Goal: Information Seeking & Learning: Check status

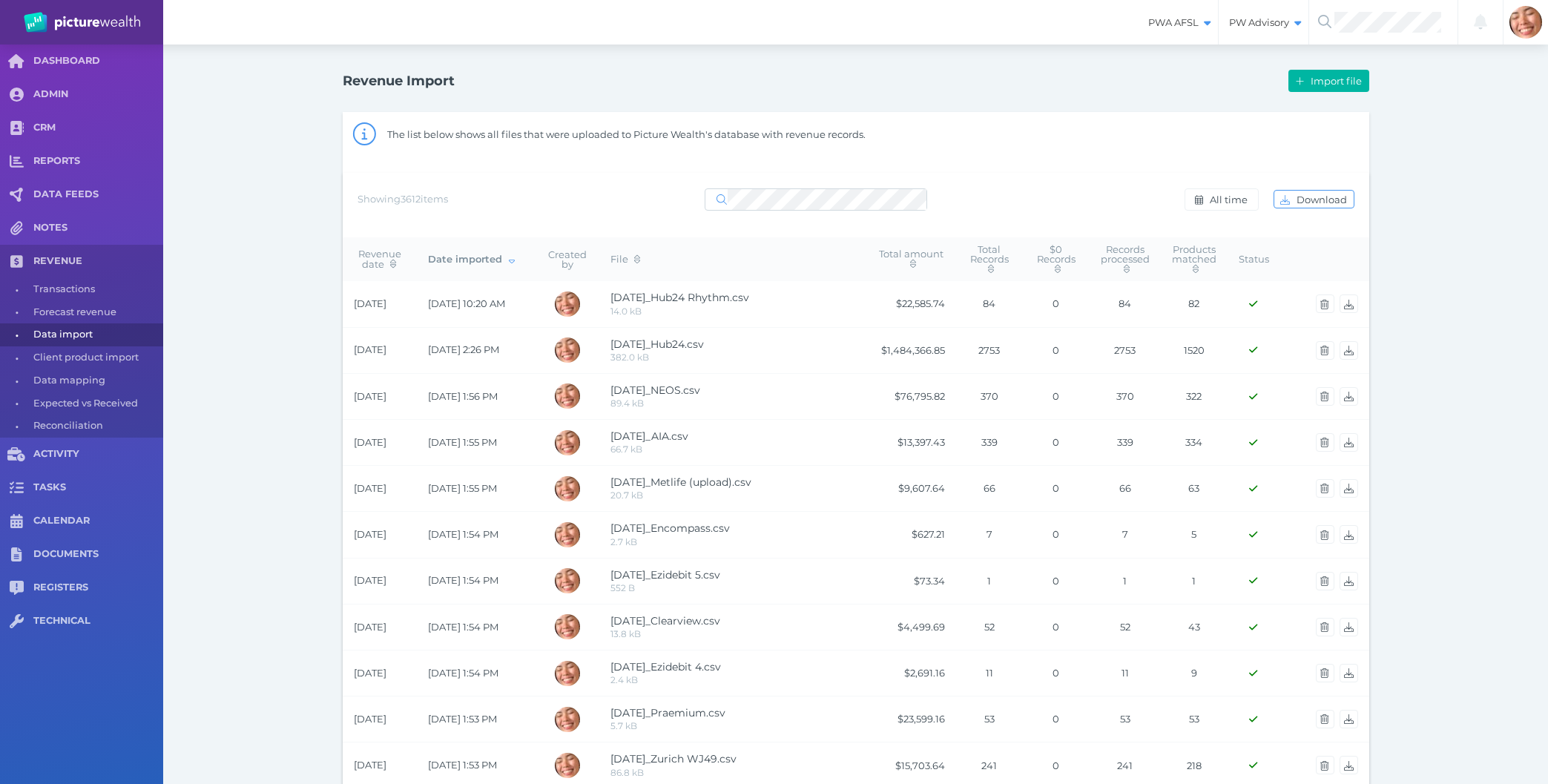
select select "25"
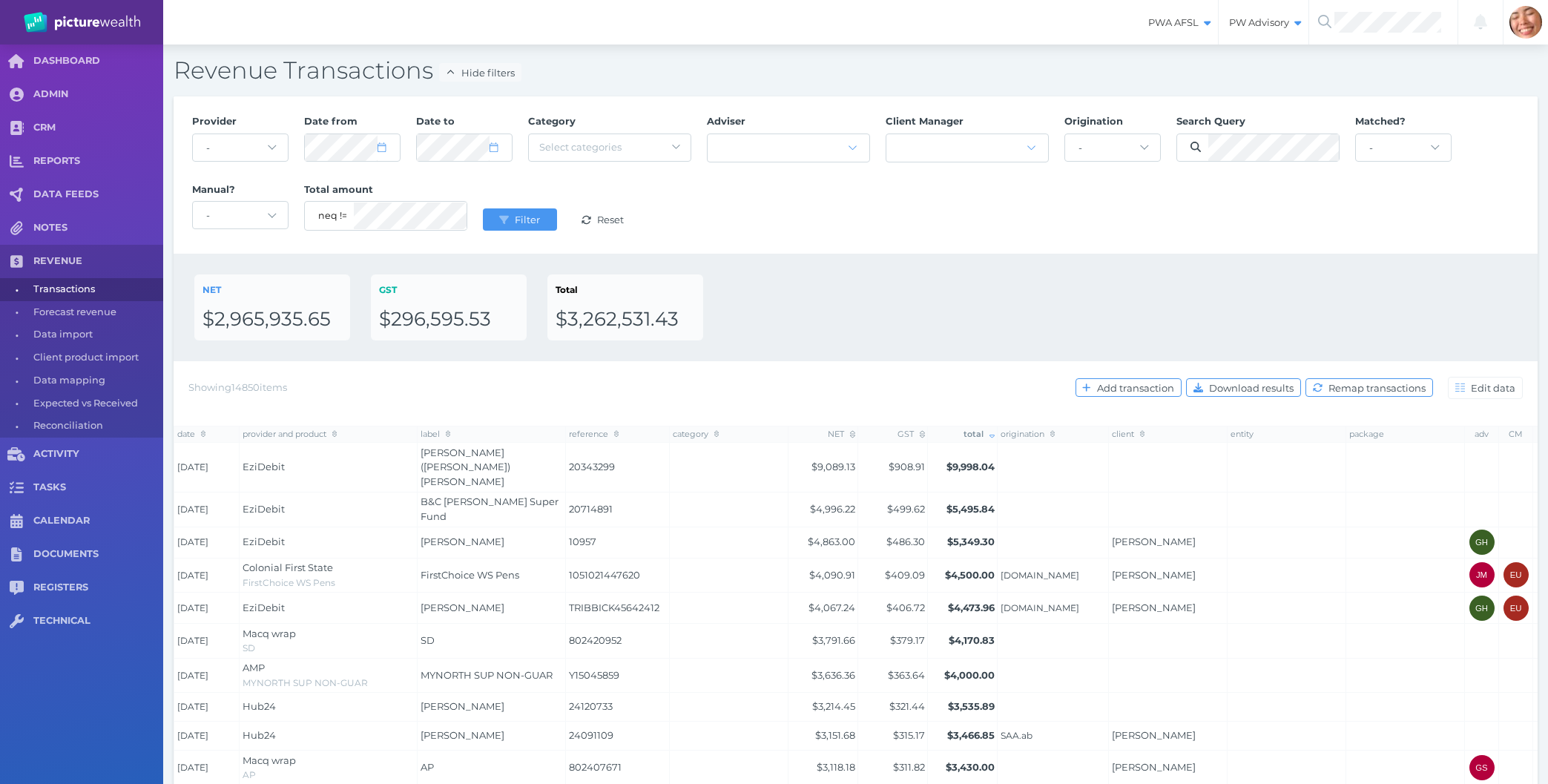
select select "25"
click at [903, 278] on div "NET $2,965,935.65 GST $296,595.53 Total $3,262,531.43" at bounding box center [856, 307] width 1323 height 66
drag, startPoint x: 889, startPoint y: 310, endPoint x: 774, endPoint y: 207, distance: 154.4
click at [774, 207] on div "Provider - Acuity Fee Revenue Acuity Trustee Advocate Private Wealth Pty Ltd AI…" at bounding box center [856, 693] width 1364 height 1192
click at [776, 206] on div "Provider - Acuity Fee Revenue Acuity Trustee Advocate Private Wealth Pty Ltd AI…" at bounding box center [856, 175] width 1343 height 137
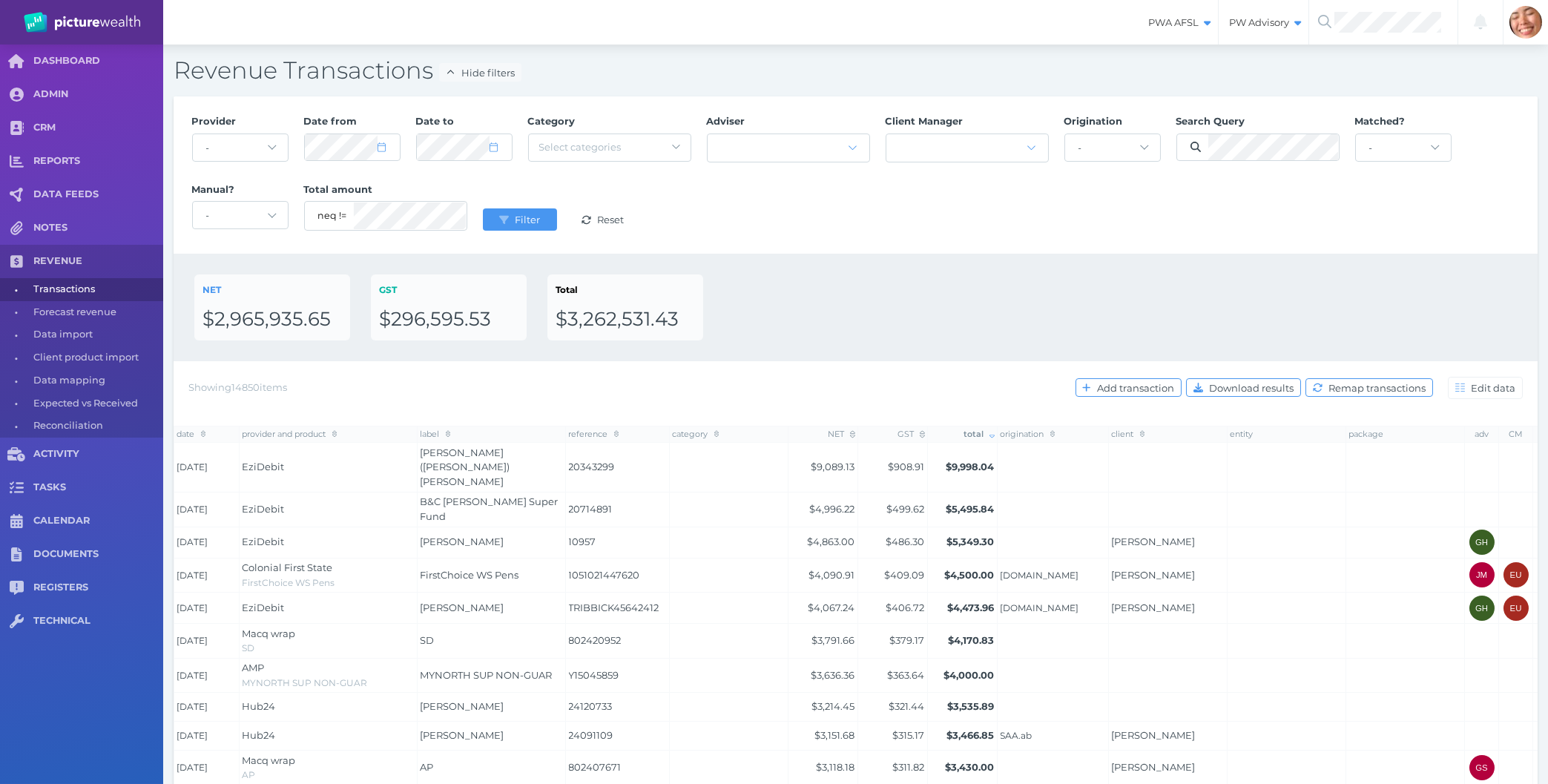
click at [840, 261] on div "NET $2,965,935.65 GST $296,595.53 Total $3,262,531.43" at bounding box center [856, 308] width 1364 height 108
select select "6"
select select "2025"
click at [483, 208] on button "Filter" at bounding box center [520, 219] width 74 height 22
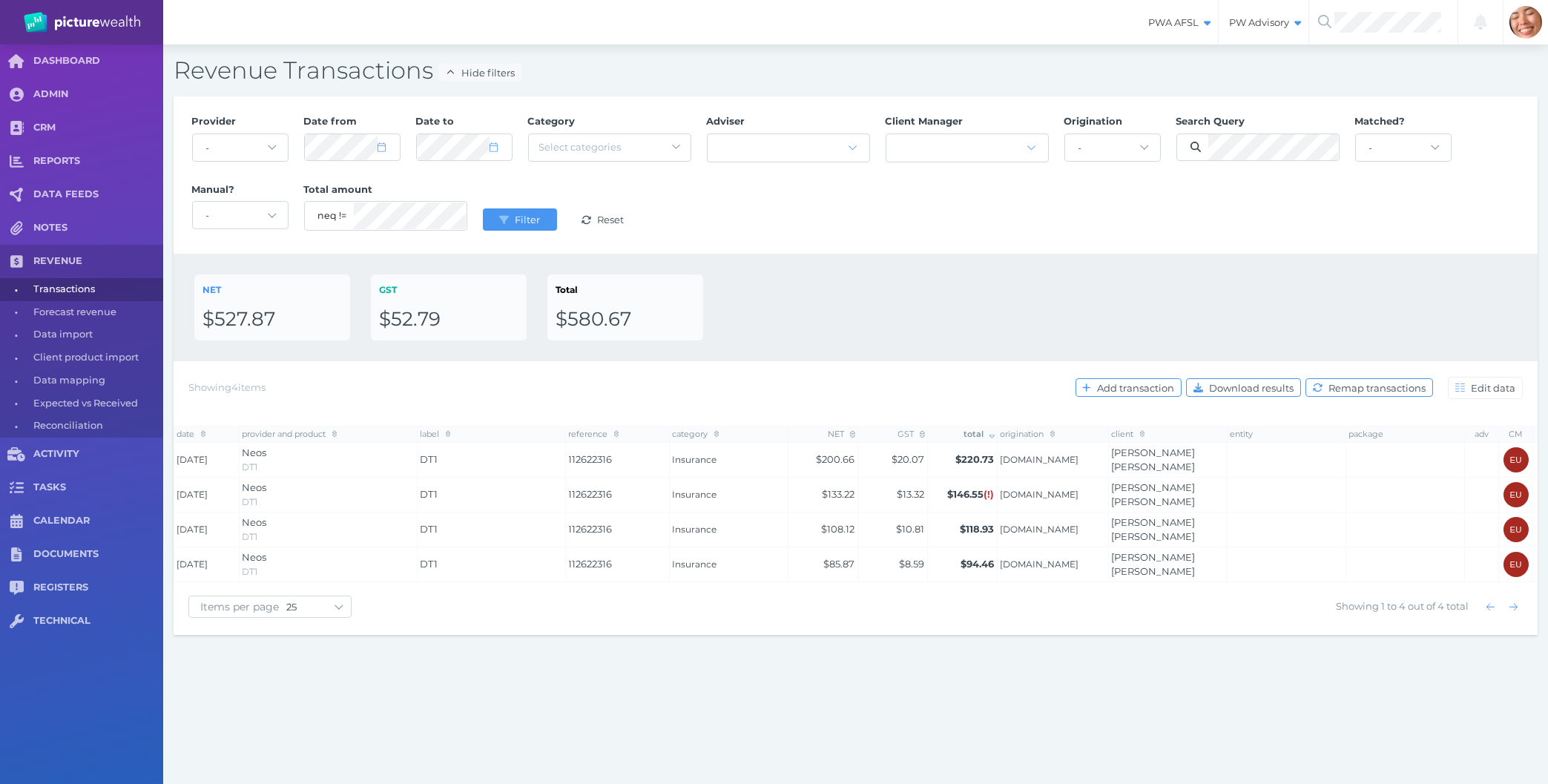
click at [1116, 313] on div "NET $527.87 GST $52.79 Total $580.67" at bounding box center [856, 307] width 1323 height 66
click at [483, 208] on button "Filter" at bounding box center [520, 219] width 74 height 22
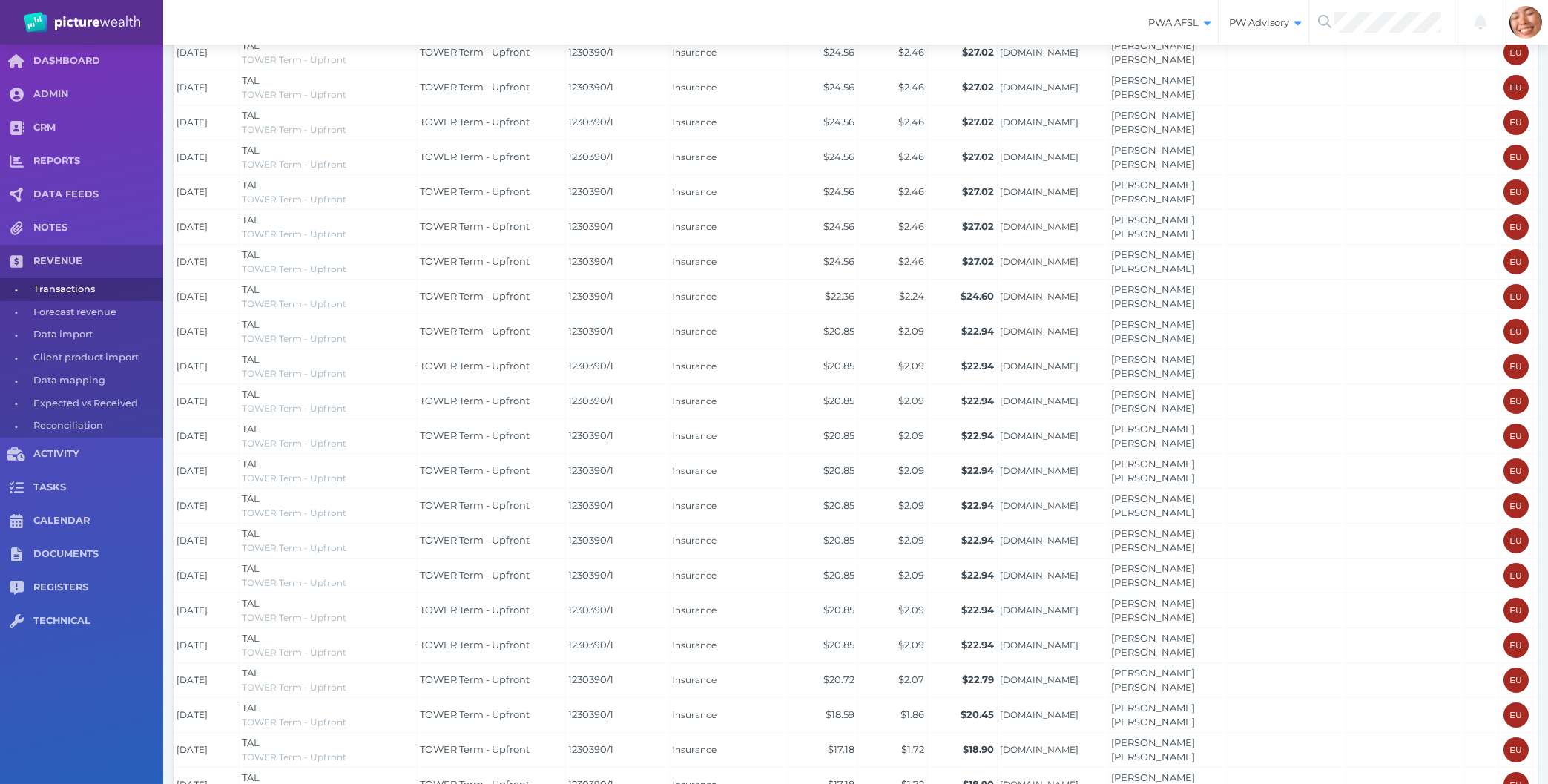
scroll to position [591, 0]
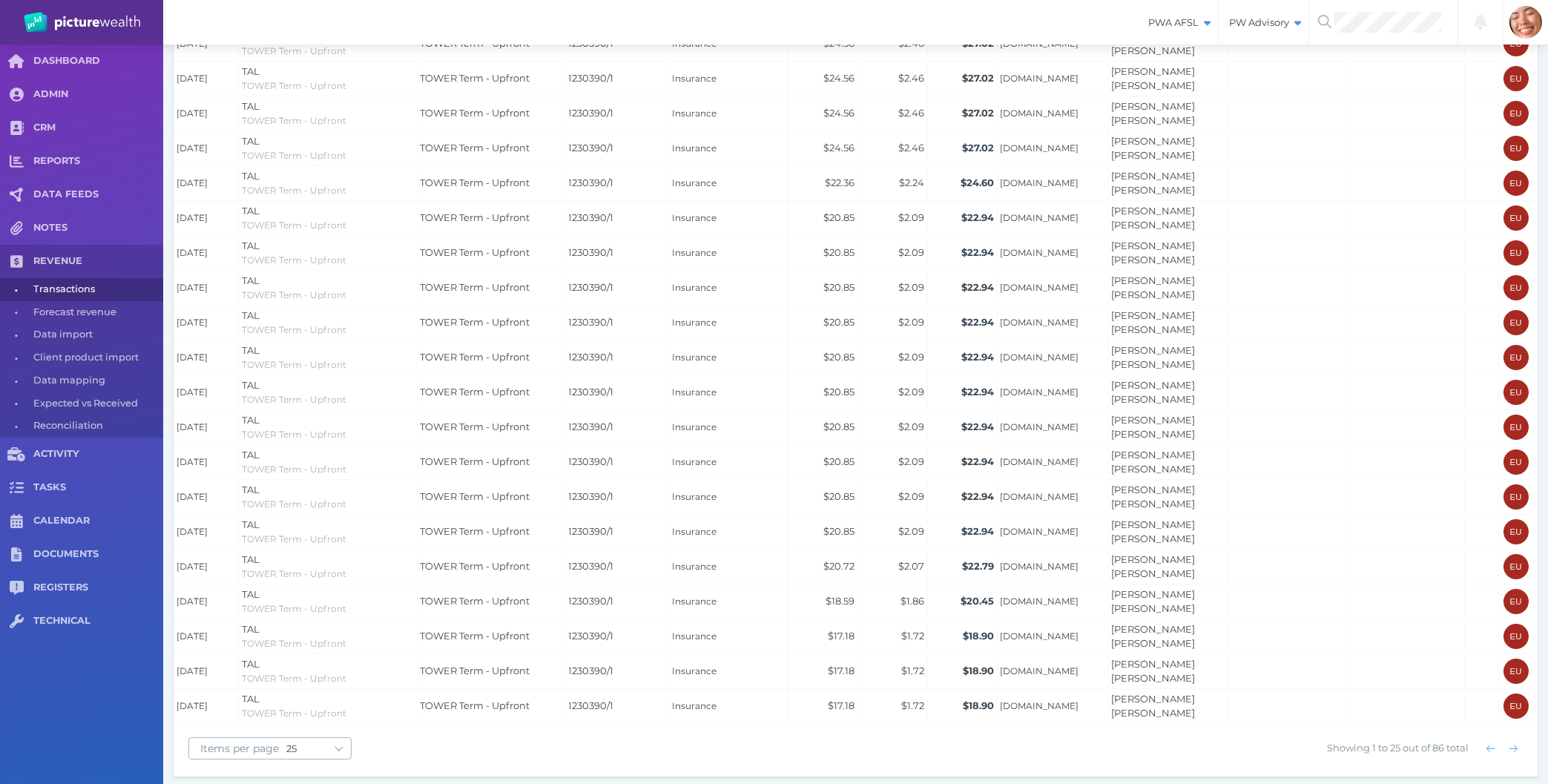
click at [308, 737] on span "10 25 50 100" at bounding box center [318, 748] width 64 height 20
select select "100"
click option "100" at bounding box center [0, 0] width 0 height 0
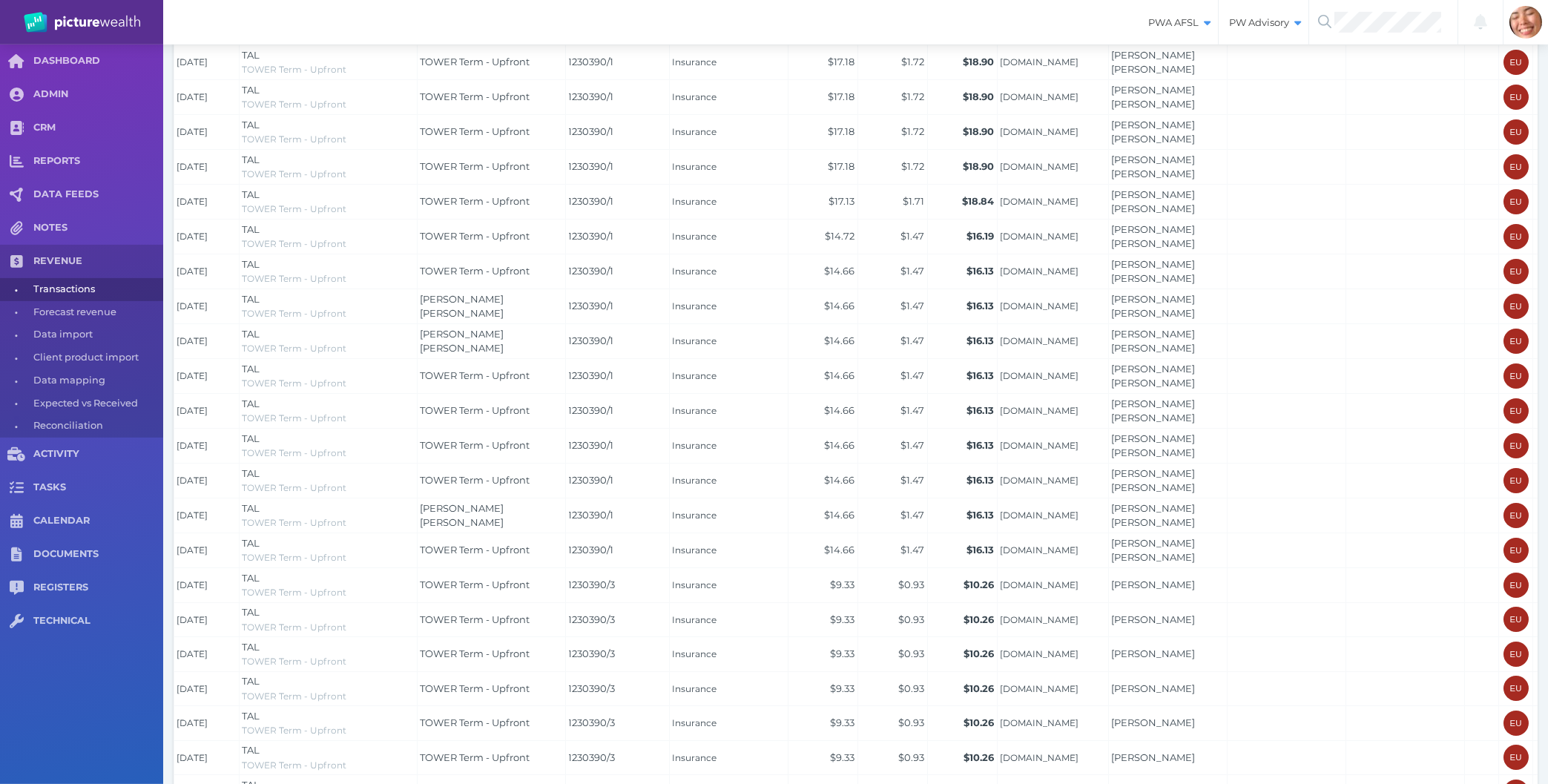
scroll to position [1583, 0]
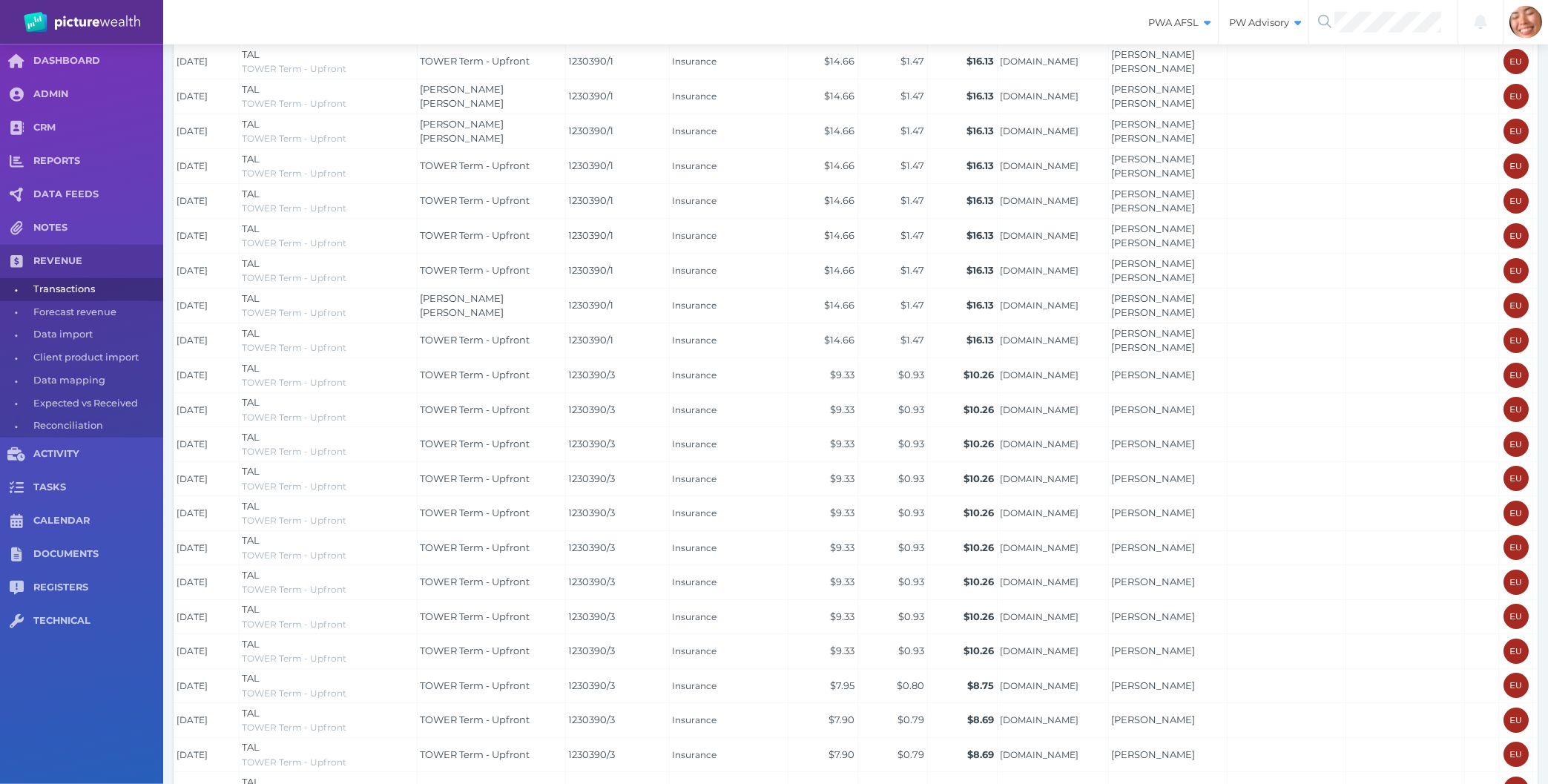
click at [133, 745] on nav "DASHBOARD ADMIN CRM REPORTS DATA FEEDS NOTES REVENUE • Transactions • Forecast …" at bounding box center [81, 414] width 163 height 739
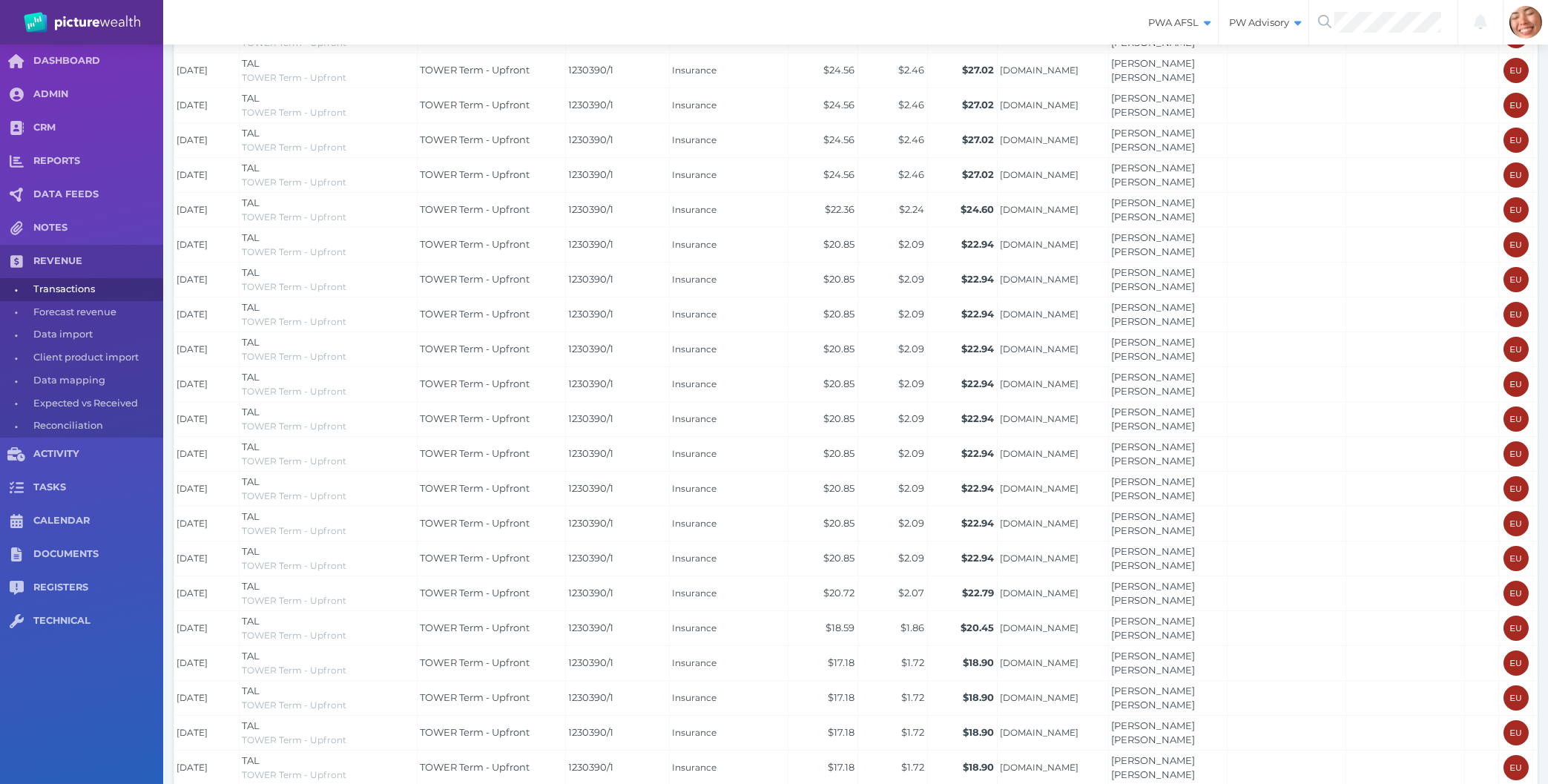
scroll to position [86, 0]
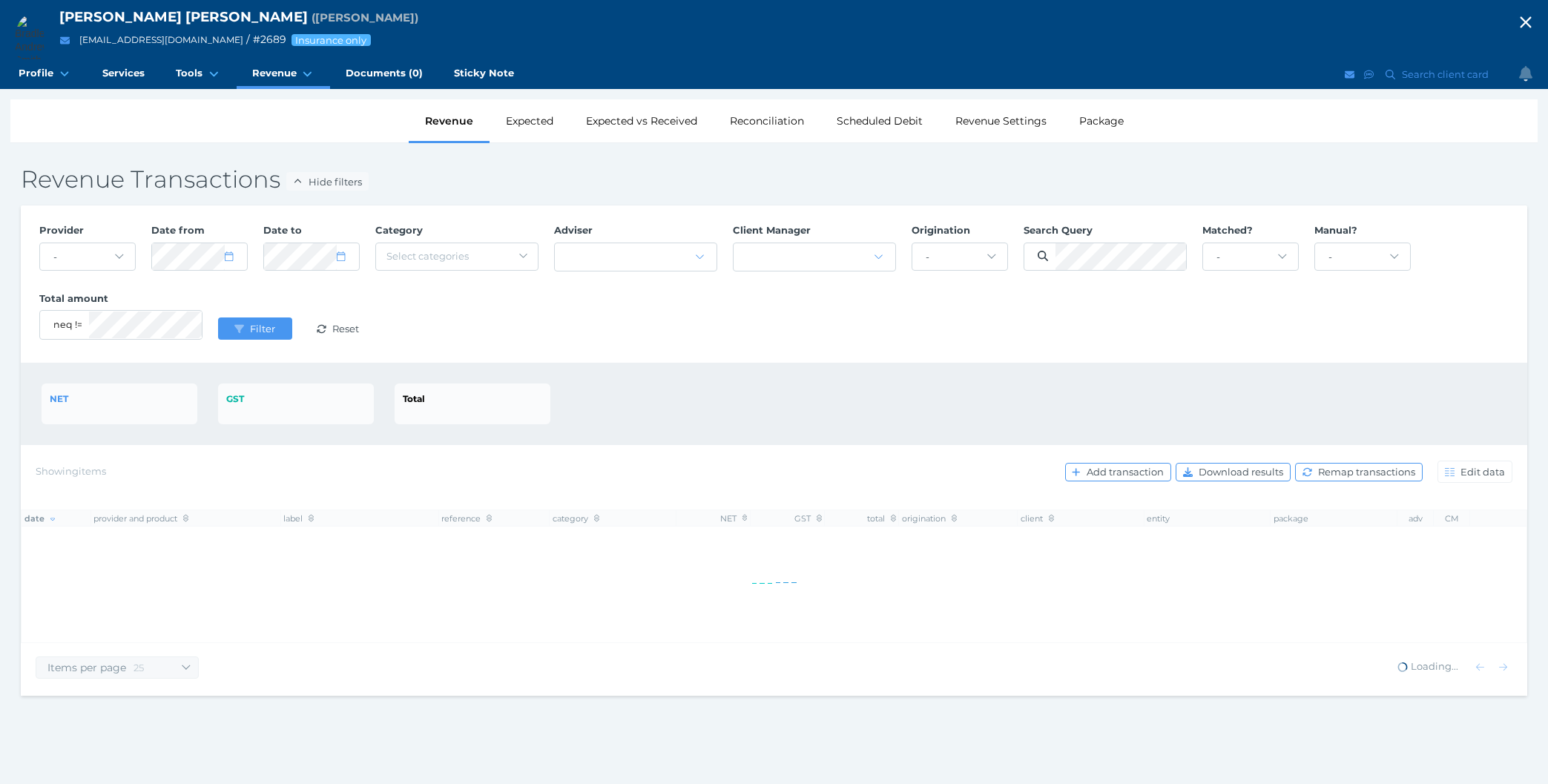
select select "25"
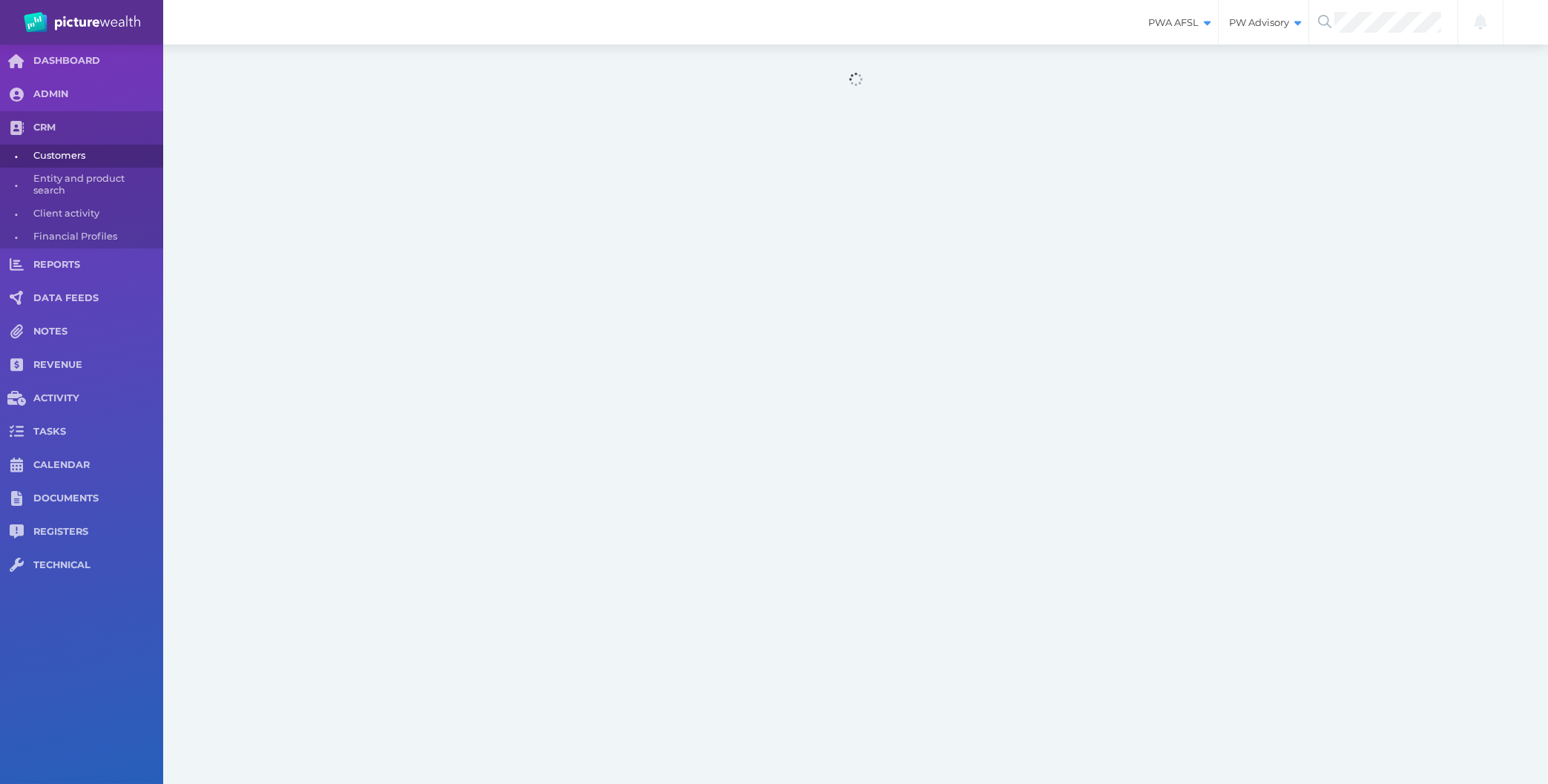
select select "25"
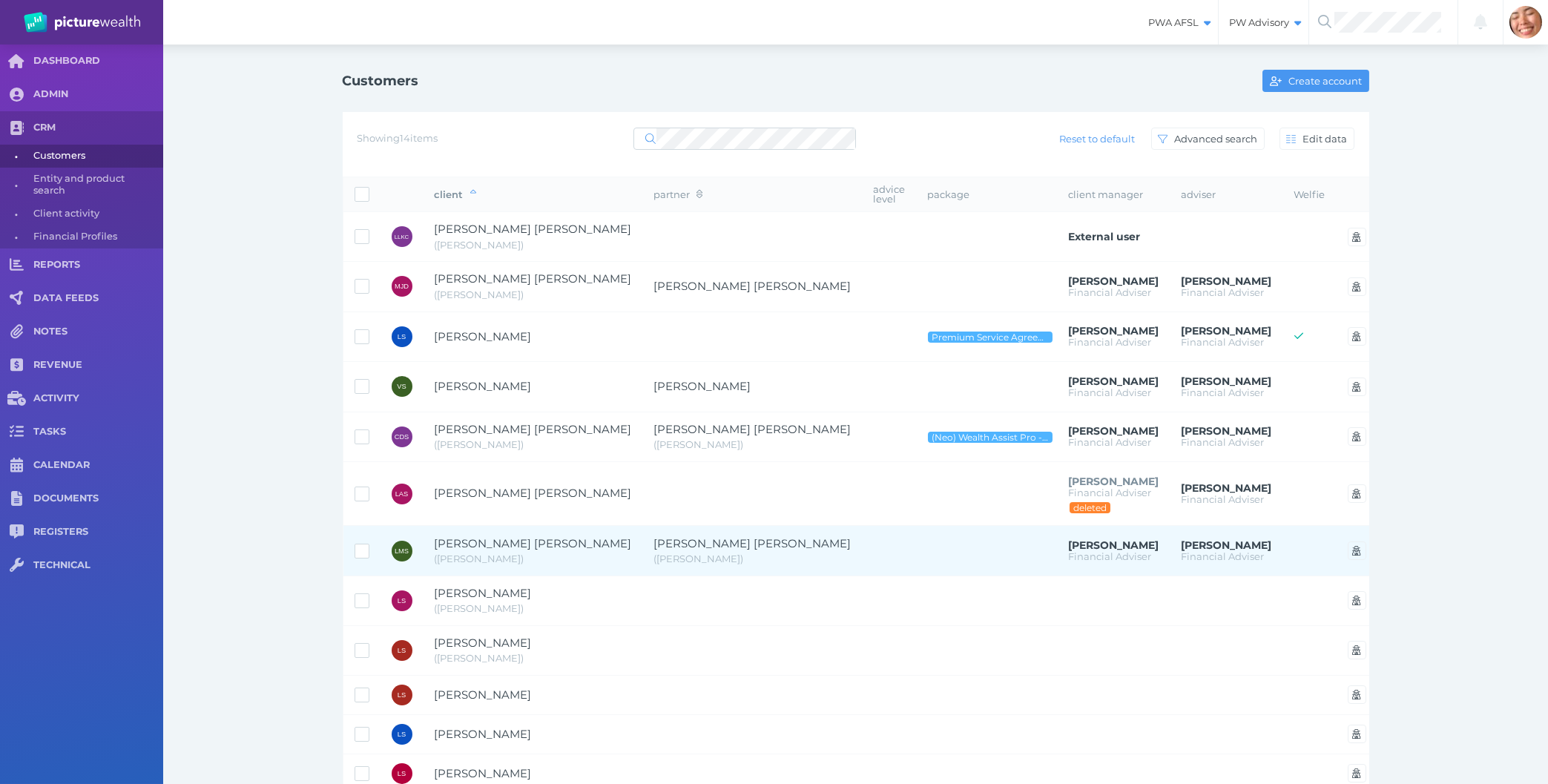
click at [585, 536] on span "Lisa Michelle Smith" at bounding box center [533, 544] width 197 height 17
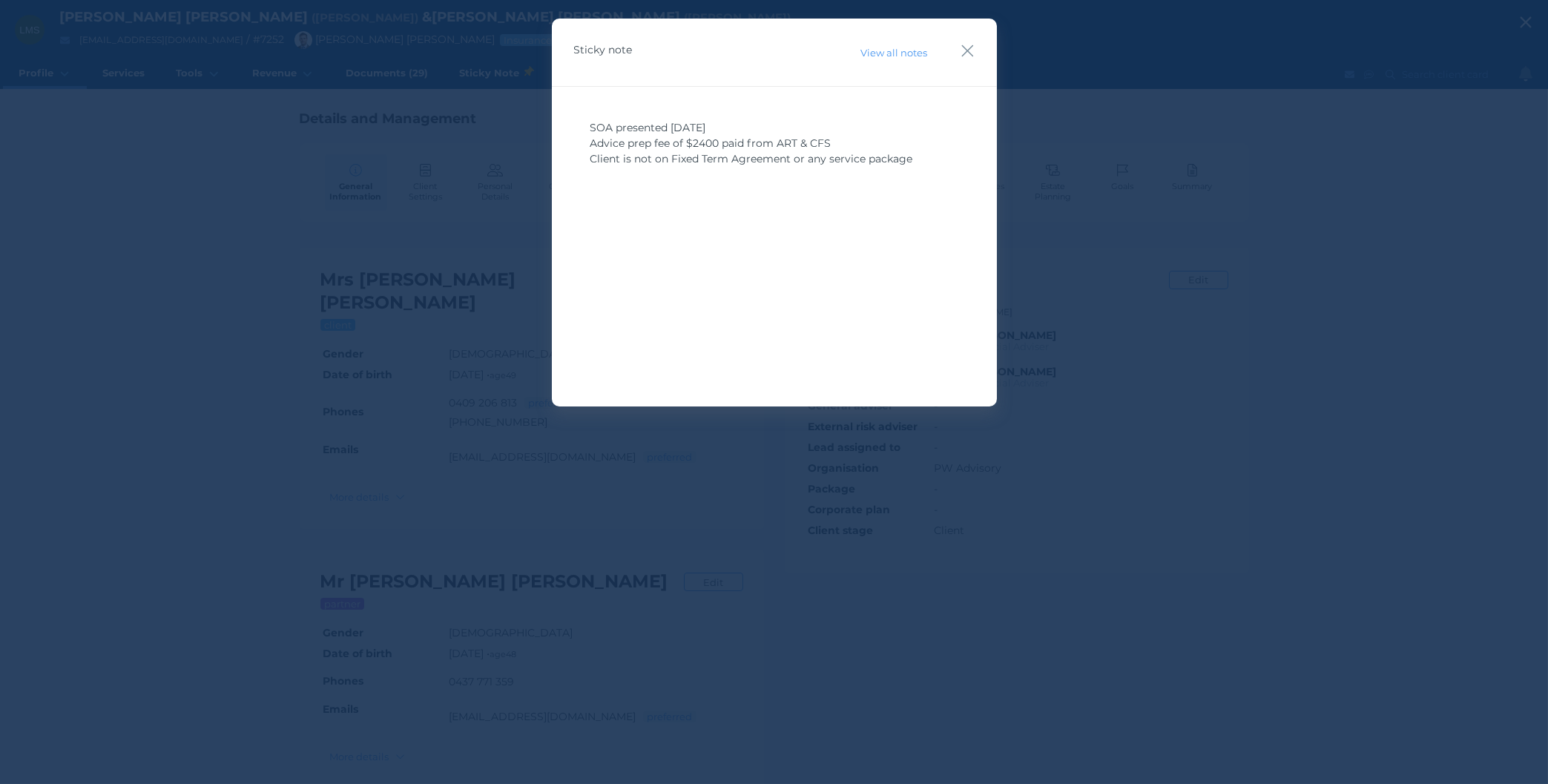
click at [974, 50] on icon "button" at bounding box center [968, 51] width 14 height 19
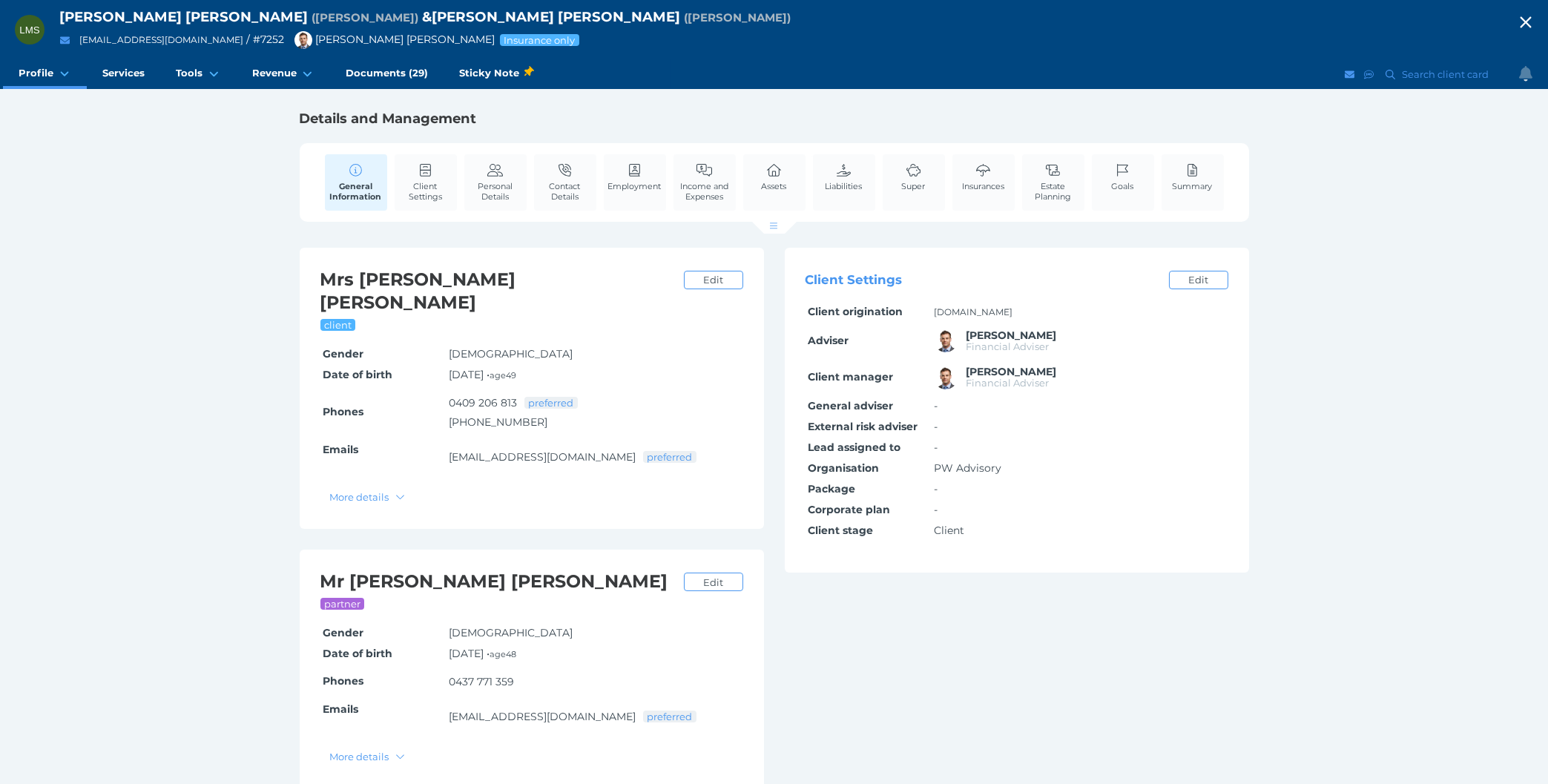
click at [112, 304] on div "LMS Lisa Michelle Smith ( Lisa ) & Bradley Raymond Smith ( Brad ) lisacollings@…" at bounding box center [774, 394] width 1548 height 789
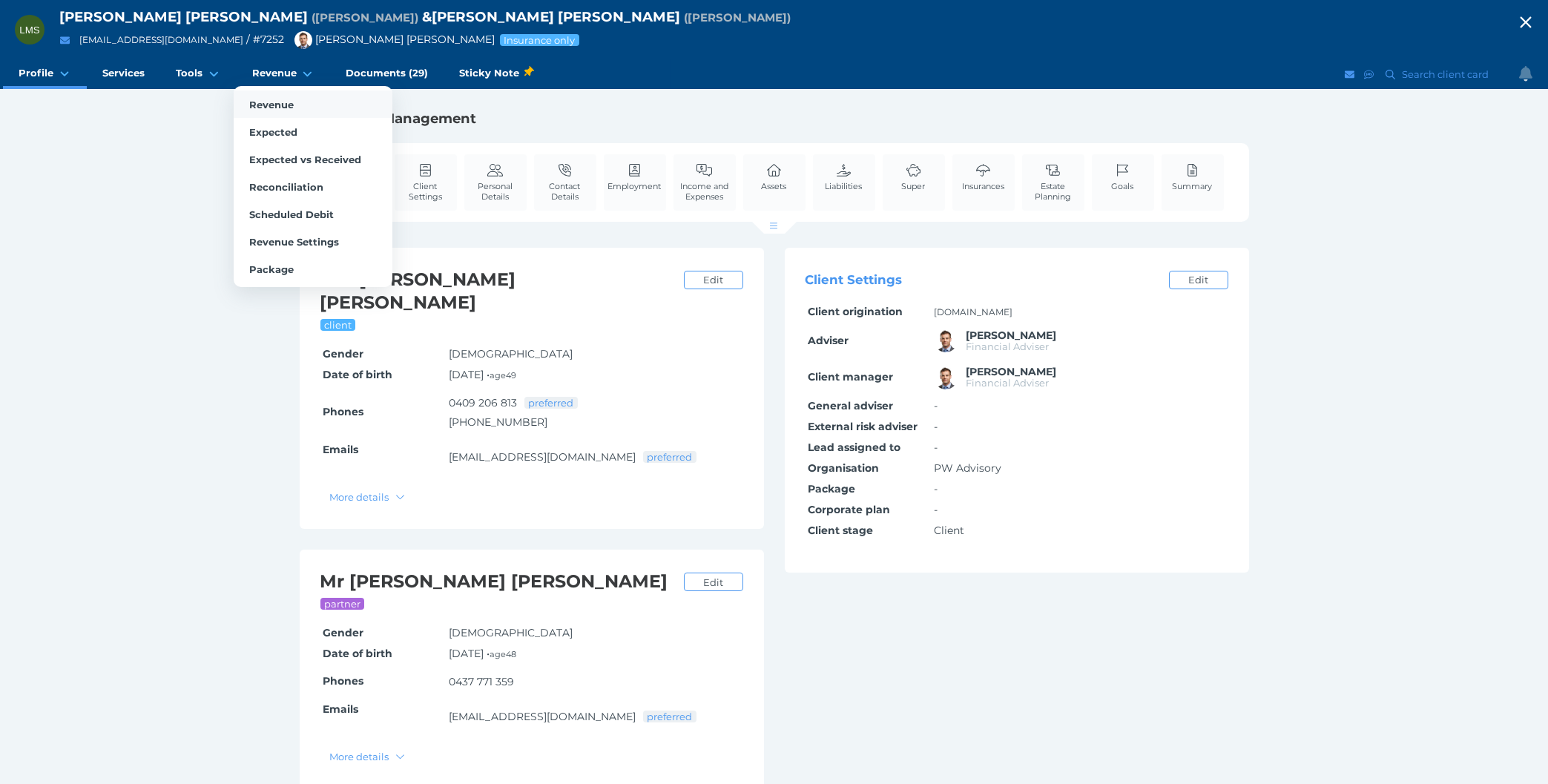
click at [276, 98] on link "Revenue" at bounding box center [313, 104] width 159 height 28
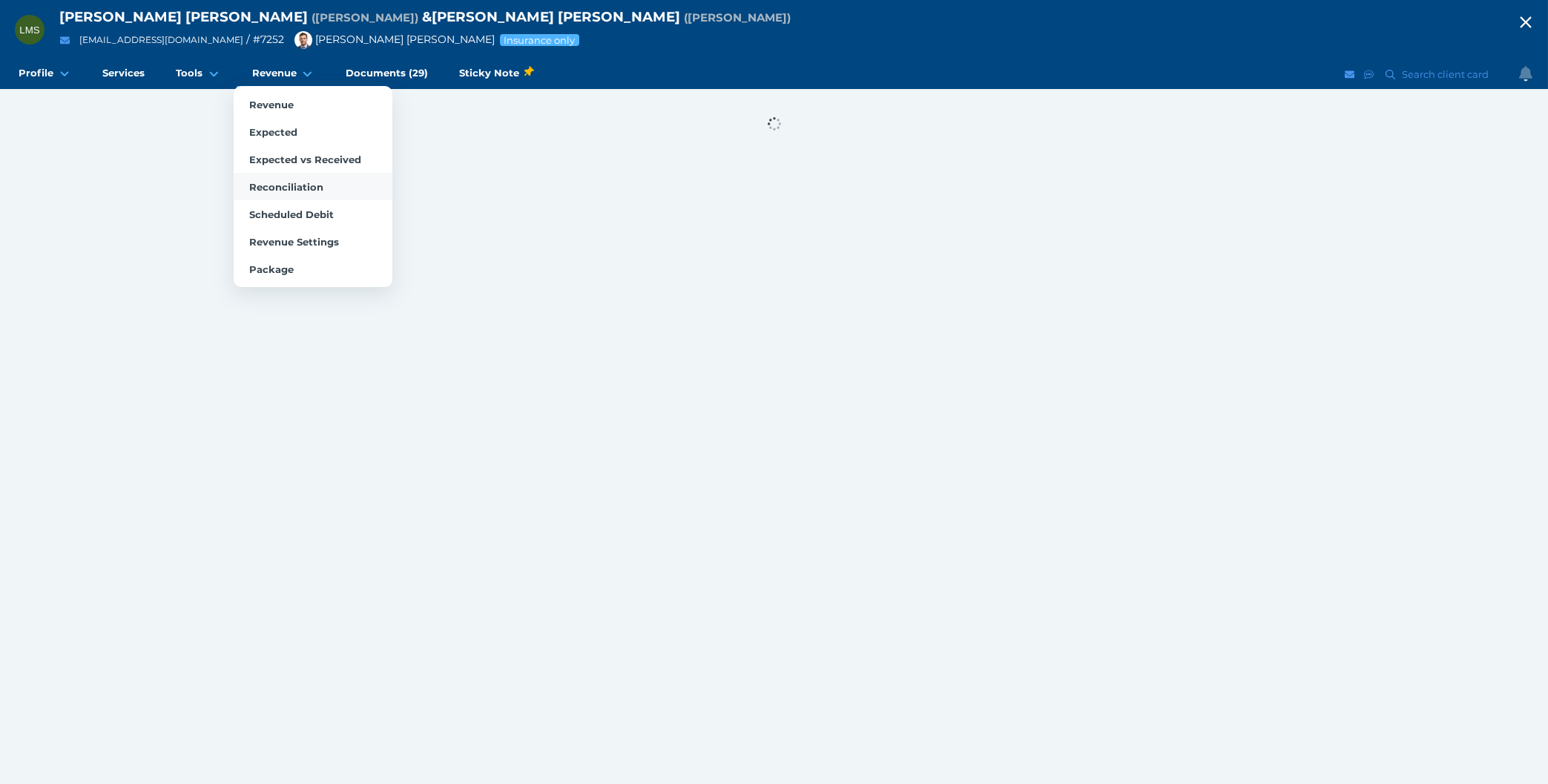
select select "25"
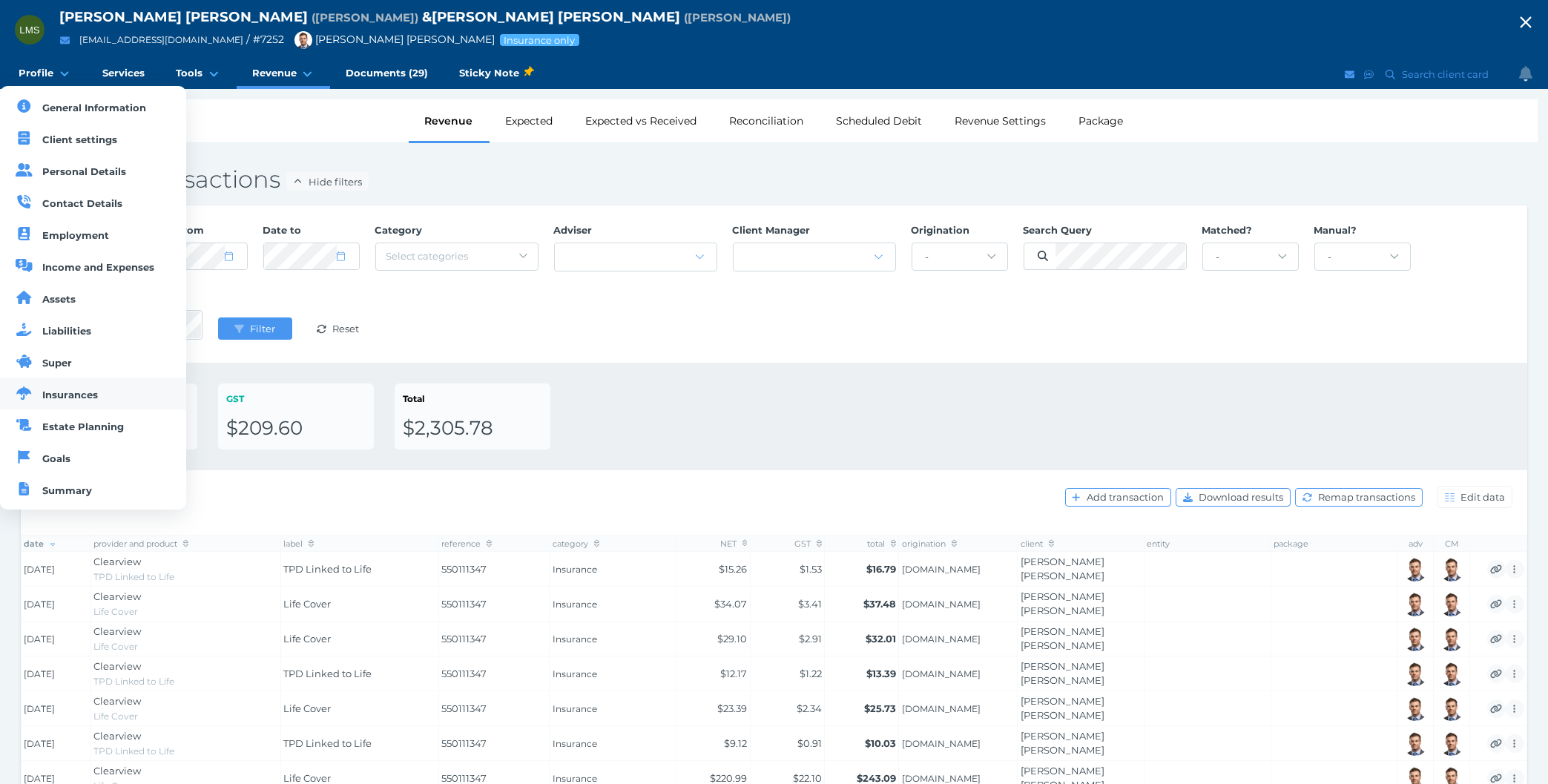
click at [59, 392] on span "Insurances" at bounding box center [71, 394] width 56 height 12
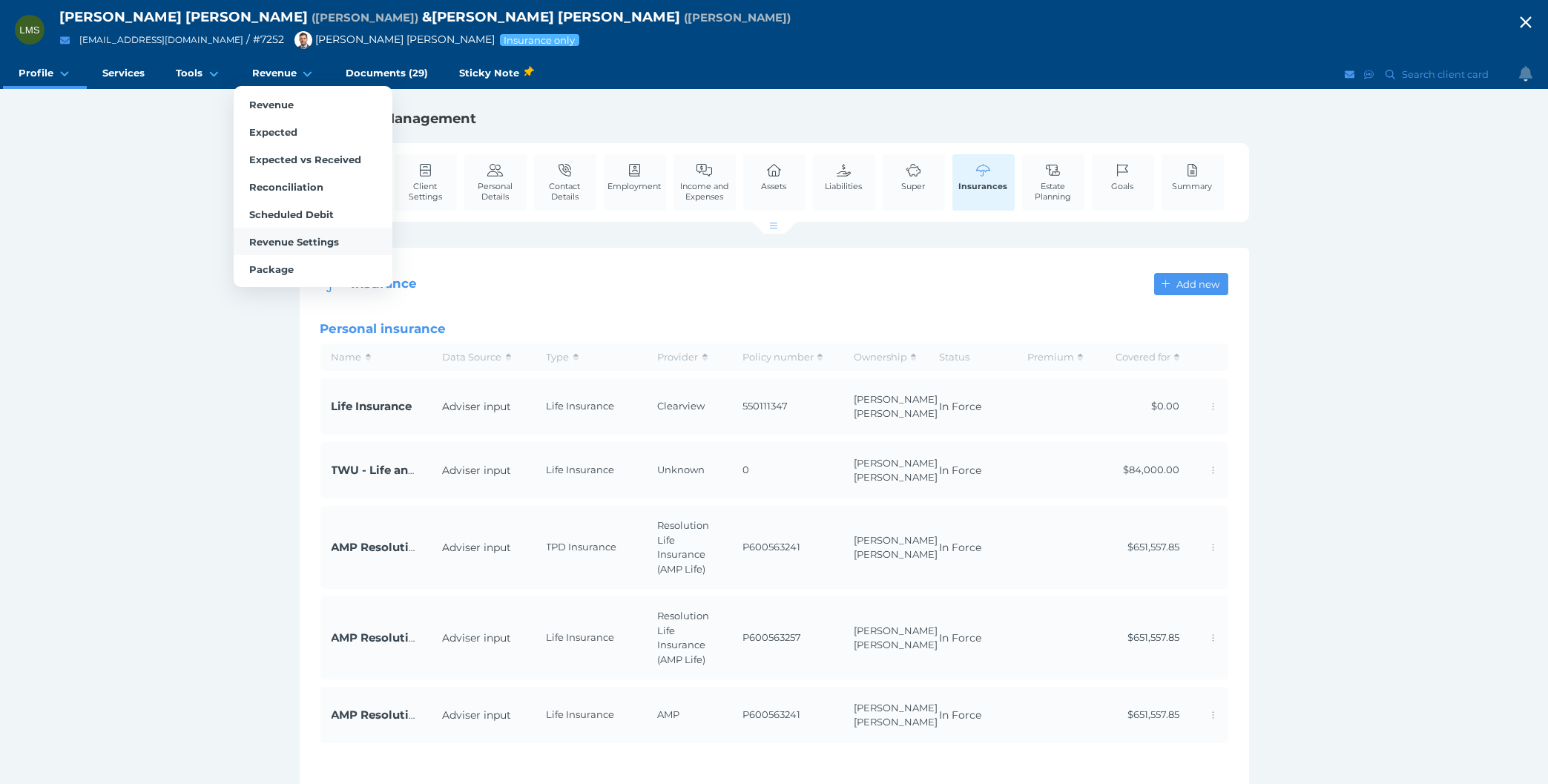
click at [279, 246] on span "Revenue Settings" at bounding box center [294, 242] width 89 height 12
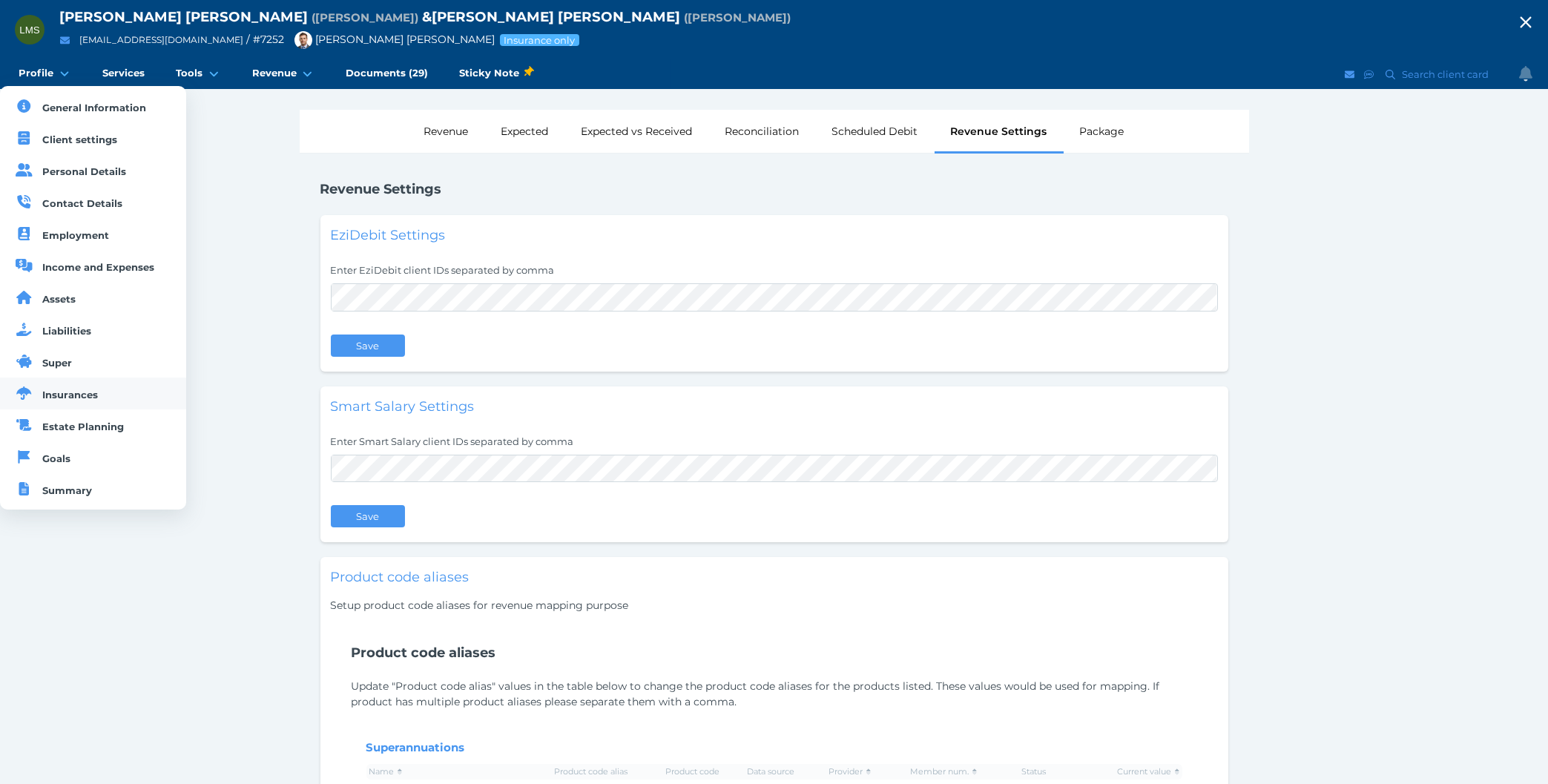
click at [91, 394] on span "Insurances" at bounding box center [71, 394] width 56 height 12
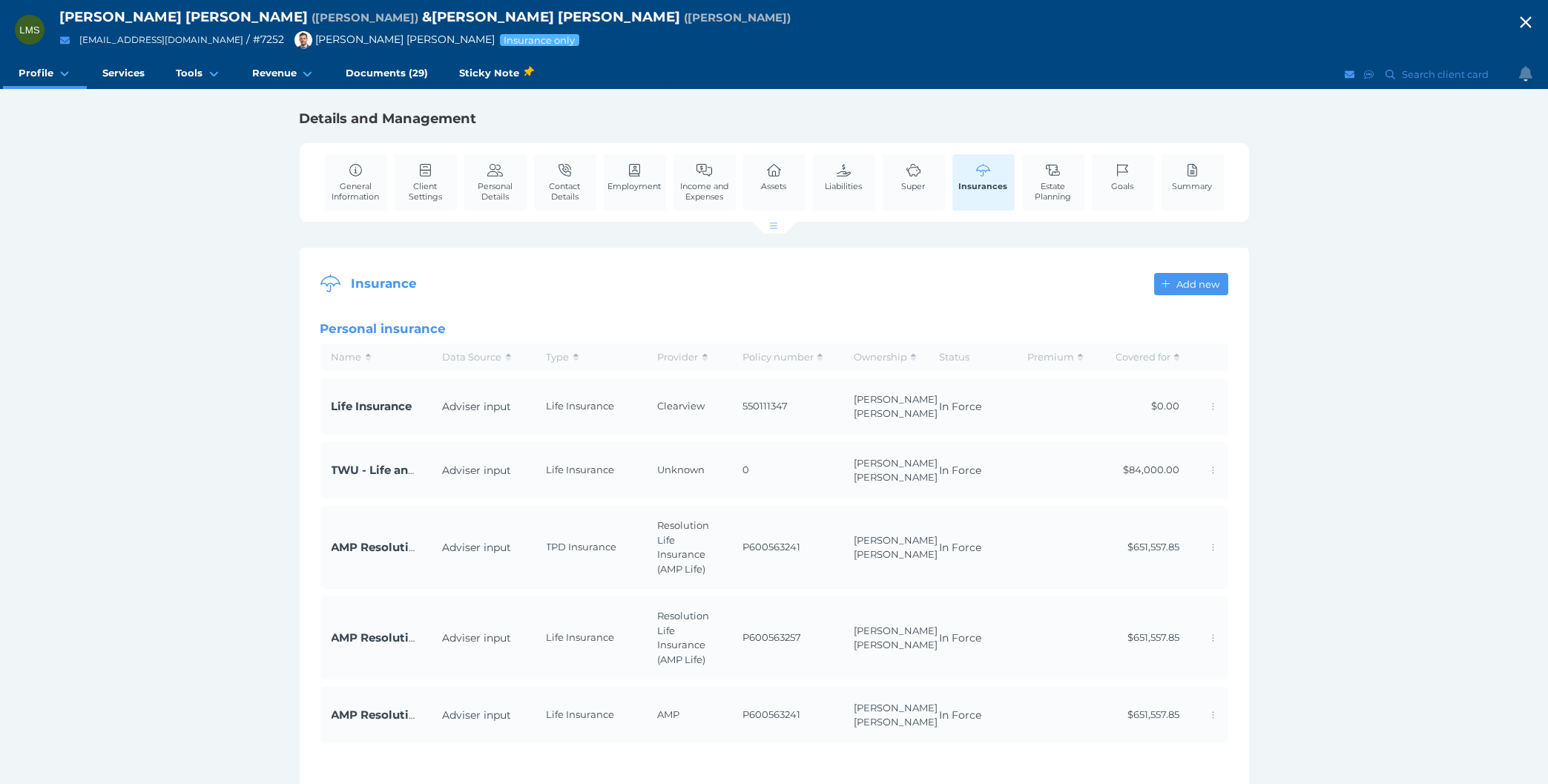
scroll to position [62, 0]
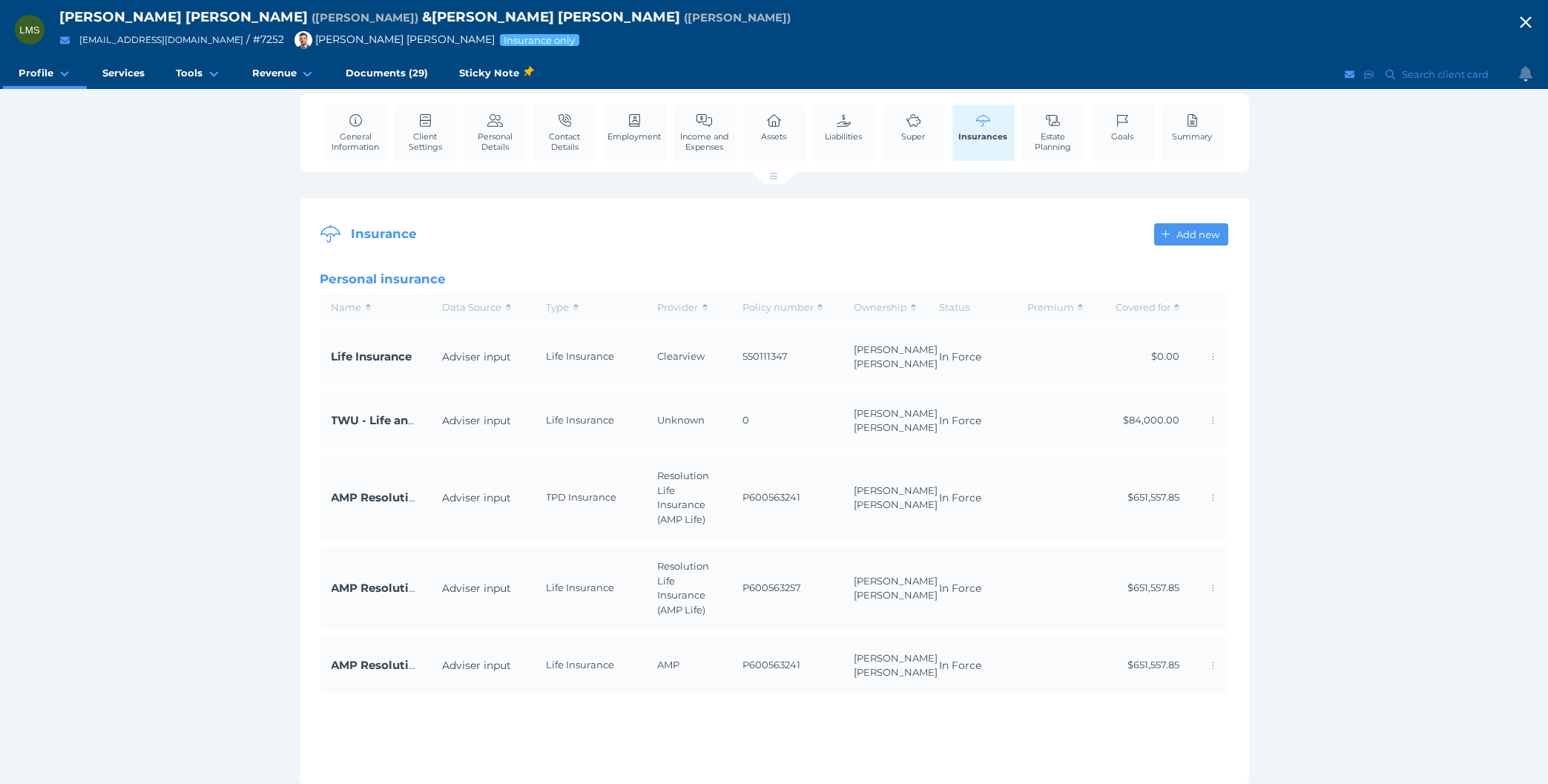
click at [1526, 26] on icon "button" at bounding box center [1526, 22] width 18 height 22
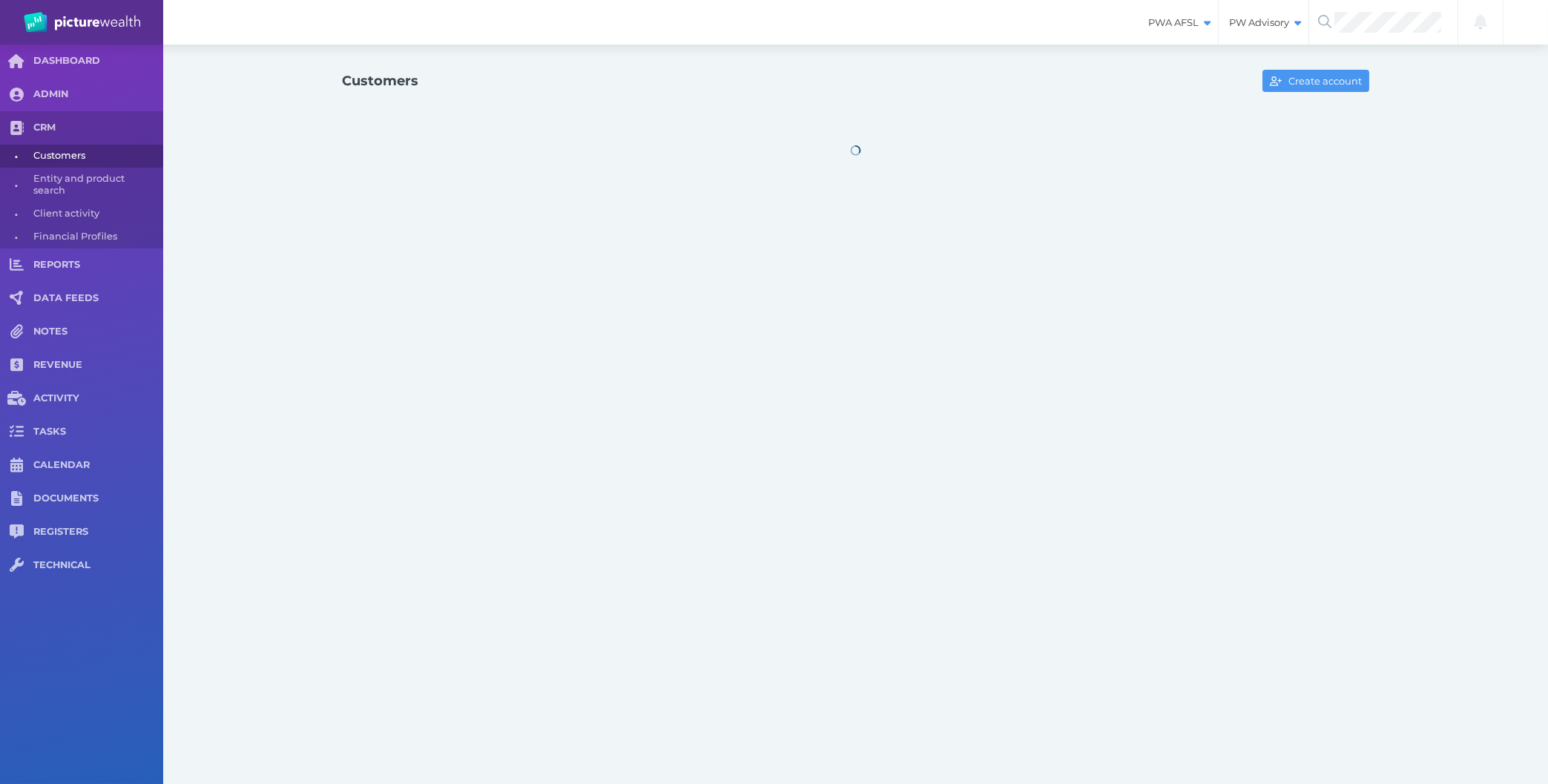
select select "25"
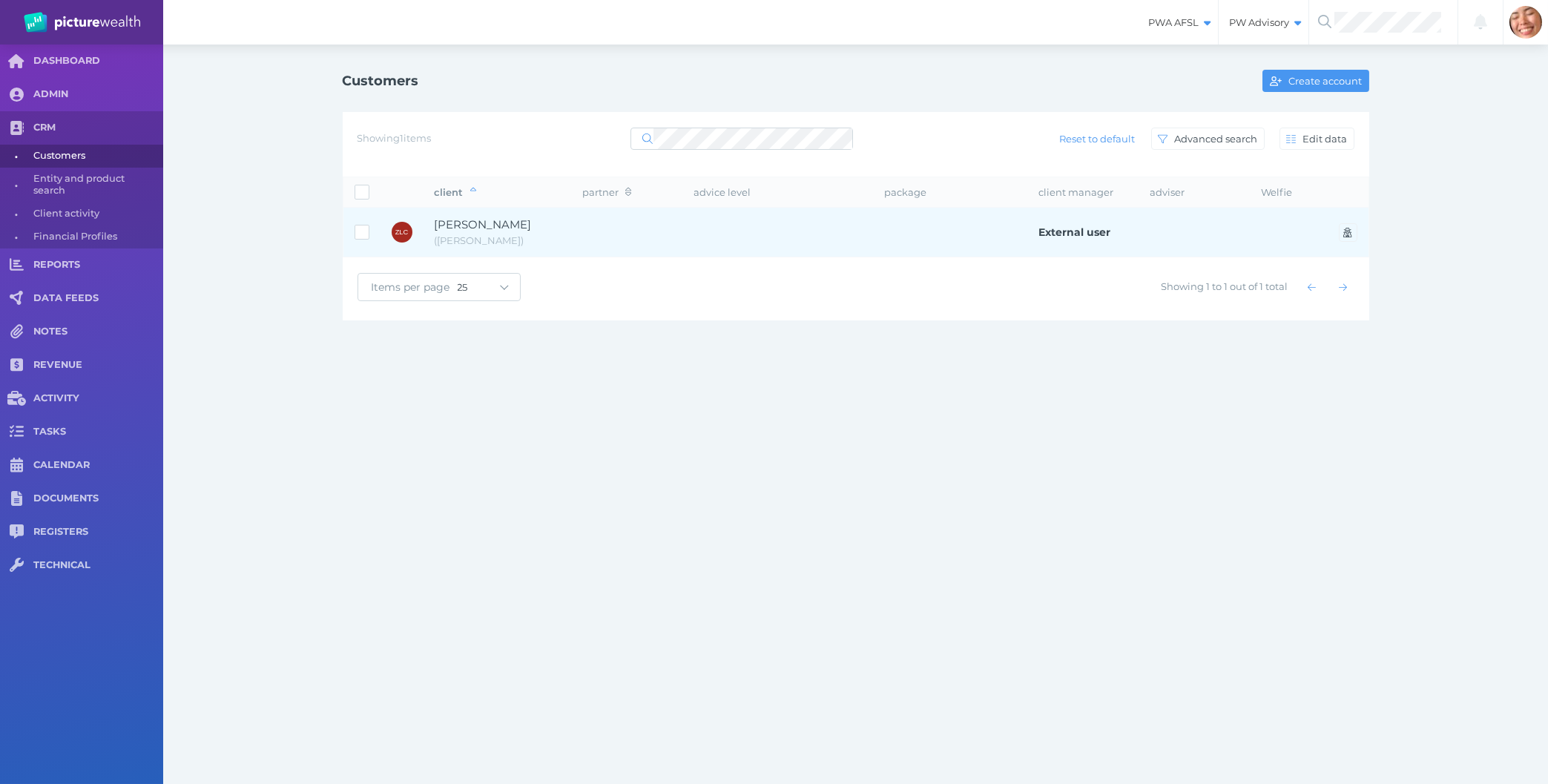
click at [613, 229] on td at bounding box center [628, 232] width 112 height 49
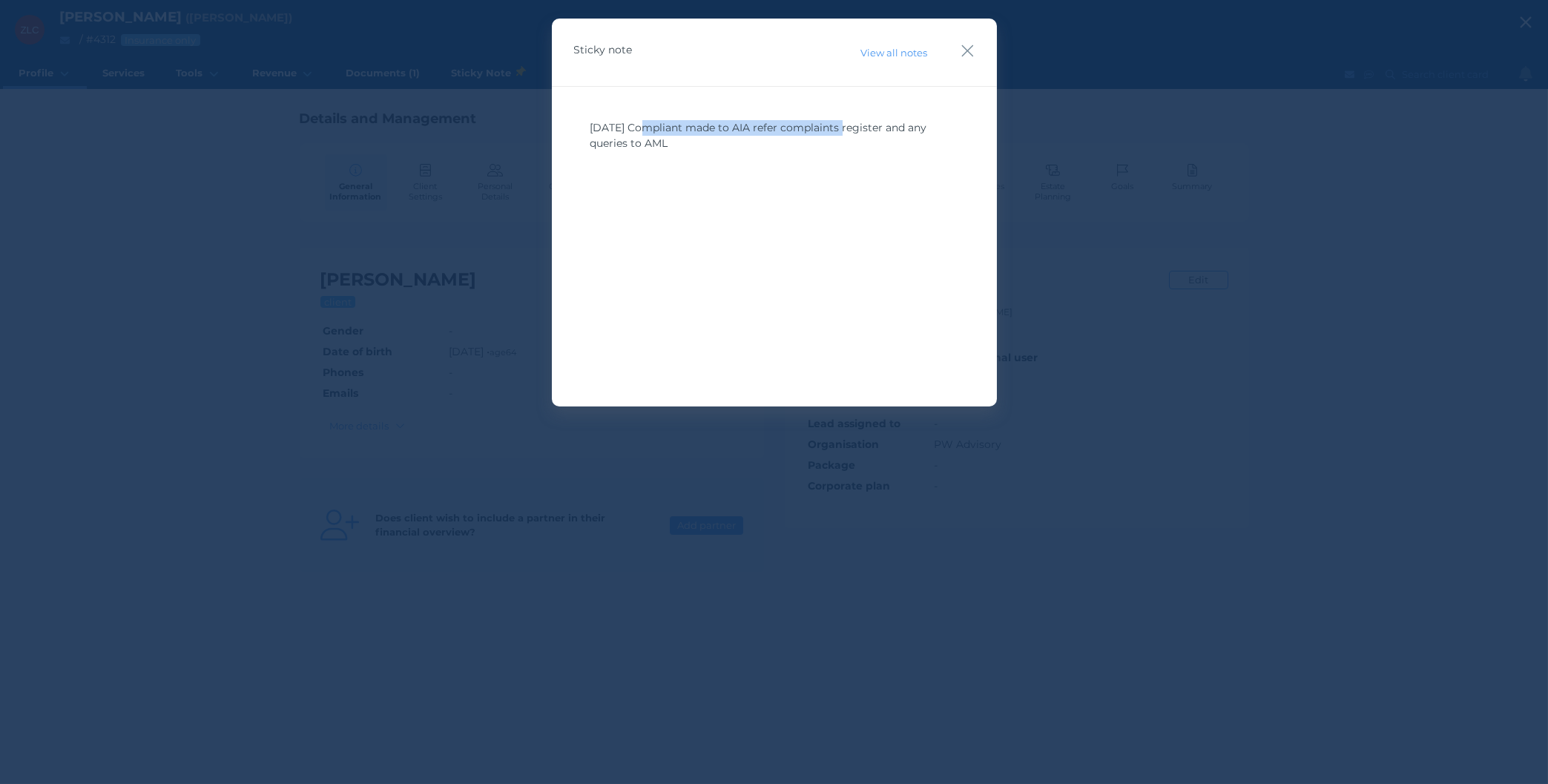
drag, startPoint x: 752, startPoint y: 101, endPoint x: 630, endPoint y: 92, distance: 122.3
click at [630, 113] on div "13/7/23 Compliant made to AIA refer complaints register and any queries to AML" at bounding box center [774, 223] width 401 height 222
click at [804, 170] on div "13/7/23 Compliant made to AIA refer complaints register and any queries to AML" at bounding box center [774, 223] width 401 height 222
click at [988, 53] on div "Sticky note View all notes" at bounding box center [774, 52] width 445 height 68
click at [972, 52] on icon "button" at bounding box center [968, 51] width 14 height 19
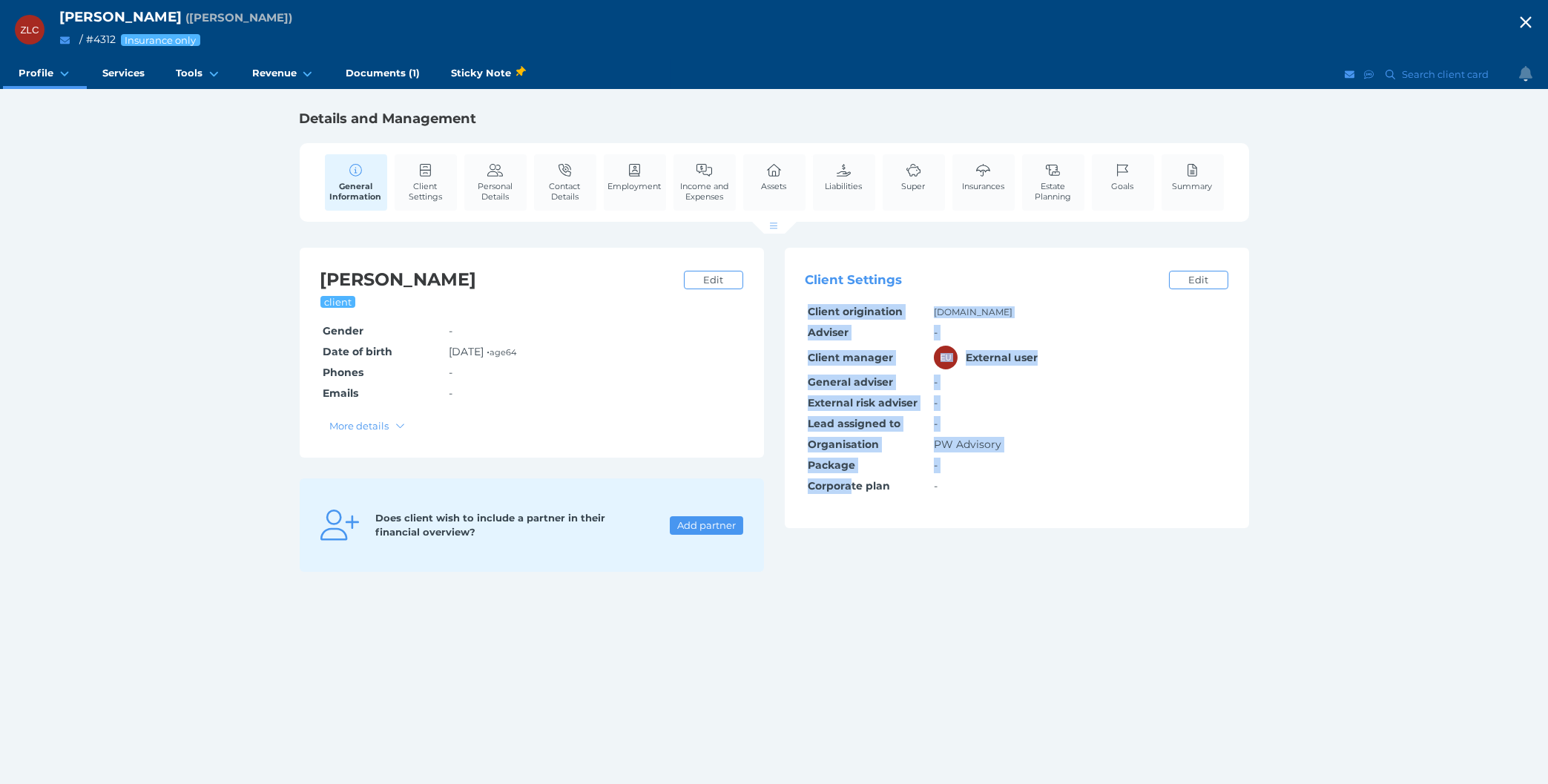
drag, startPoint x: 332, startPoint y: 291, endPoint x: 851, endPoint y: 767, distance: 704.2
click at [851, 767] on div "ZLC Zi Lian Chen ( Zi Chen ) / # 4312 Insurance only Open menu Close menu Profi…" at bounding box center [774, 392] width 1548 height 784
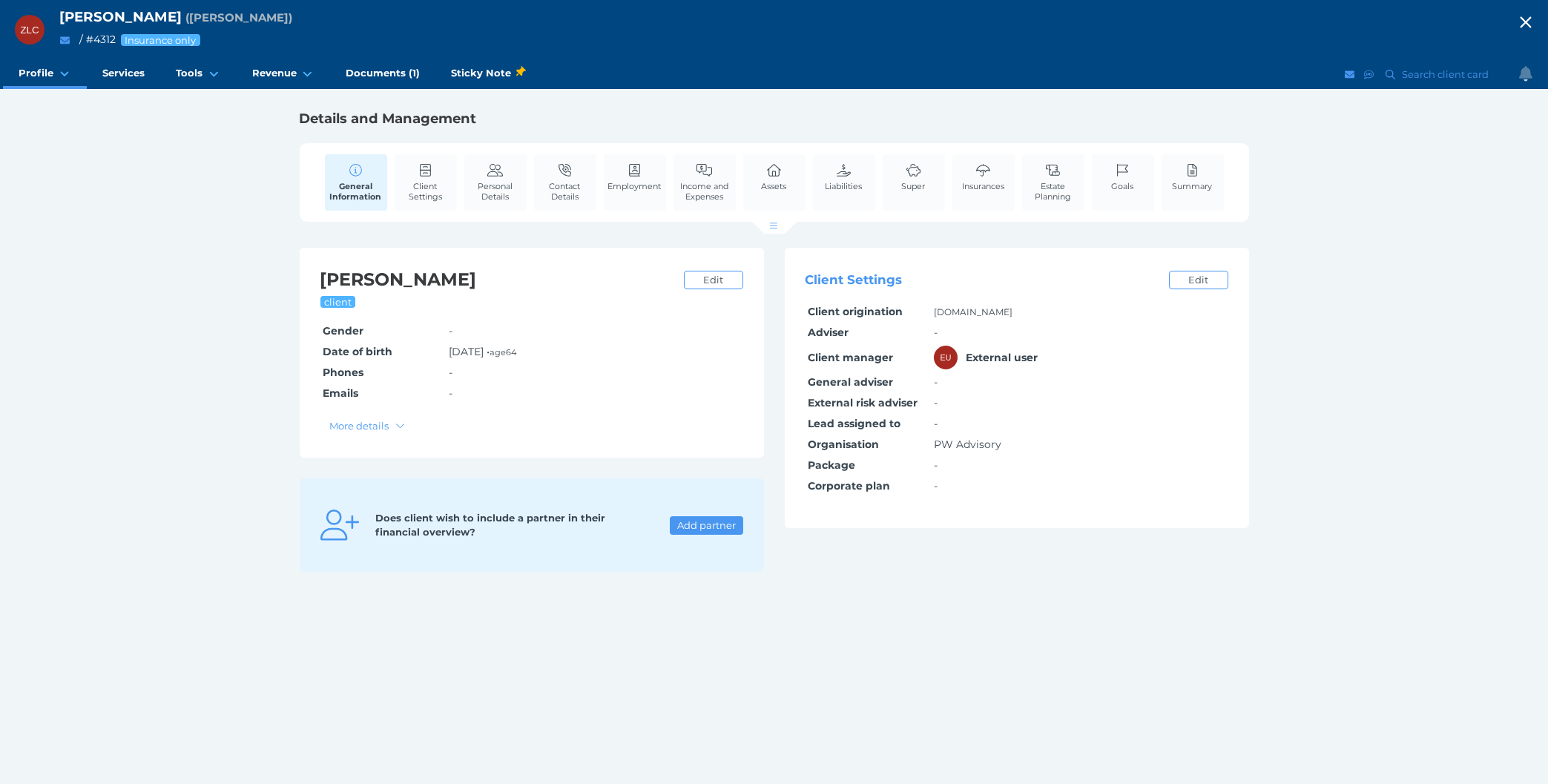
click at [836, 734] on div "ZLC Zi Lian Chen ( Zi Chen ) / # 4312 Insurance only Open menu Close menu Profi…" at bounding box center [774, 392] width 1548 height 784
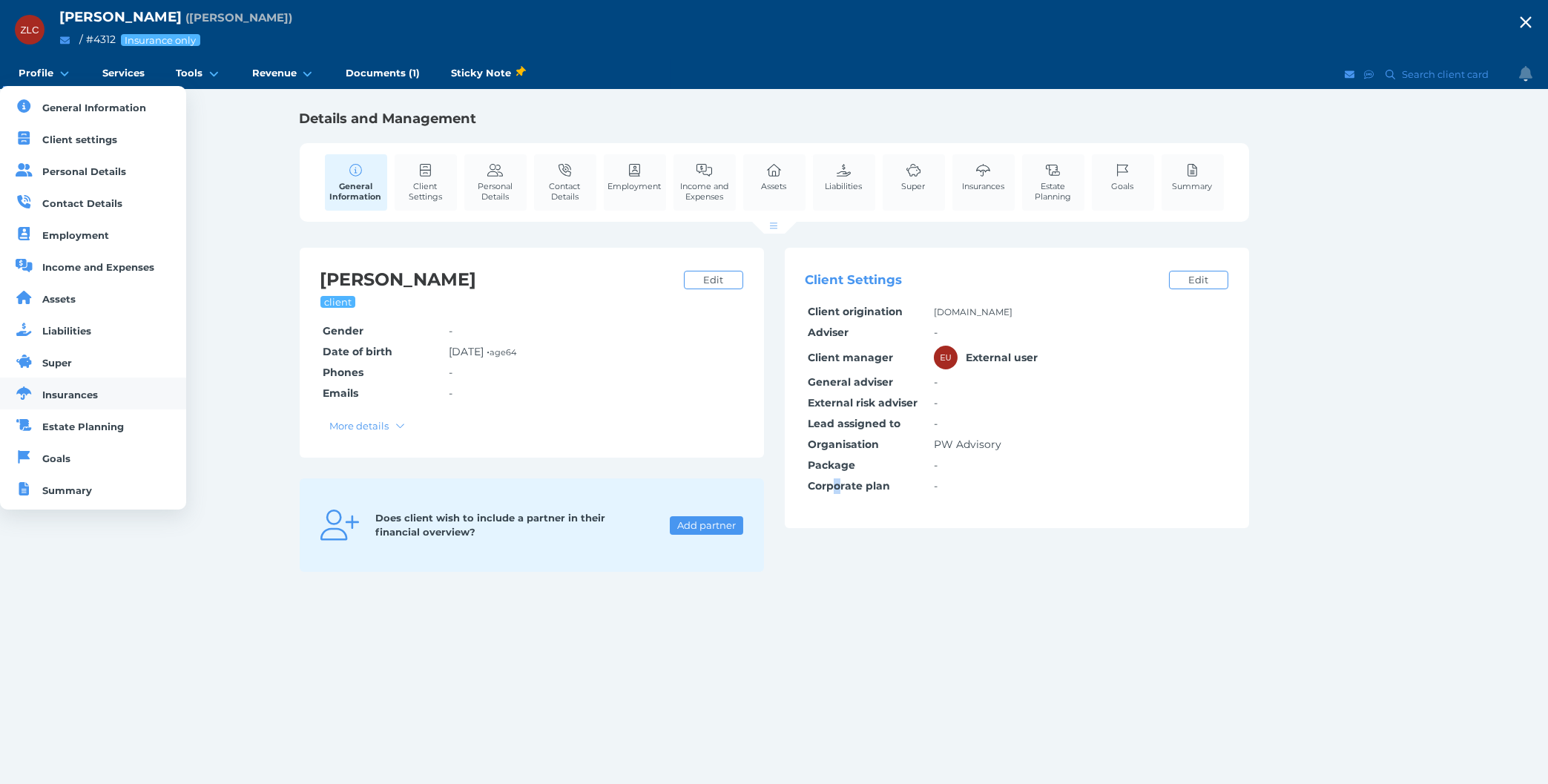
click at [71, 390] on link "Insurances" at bounding box center [93, 393] width 186 height 32
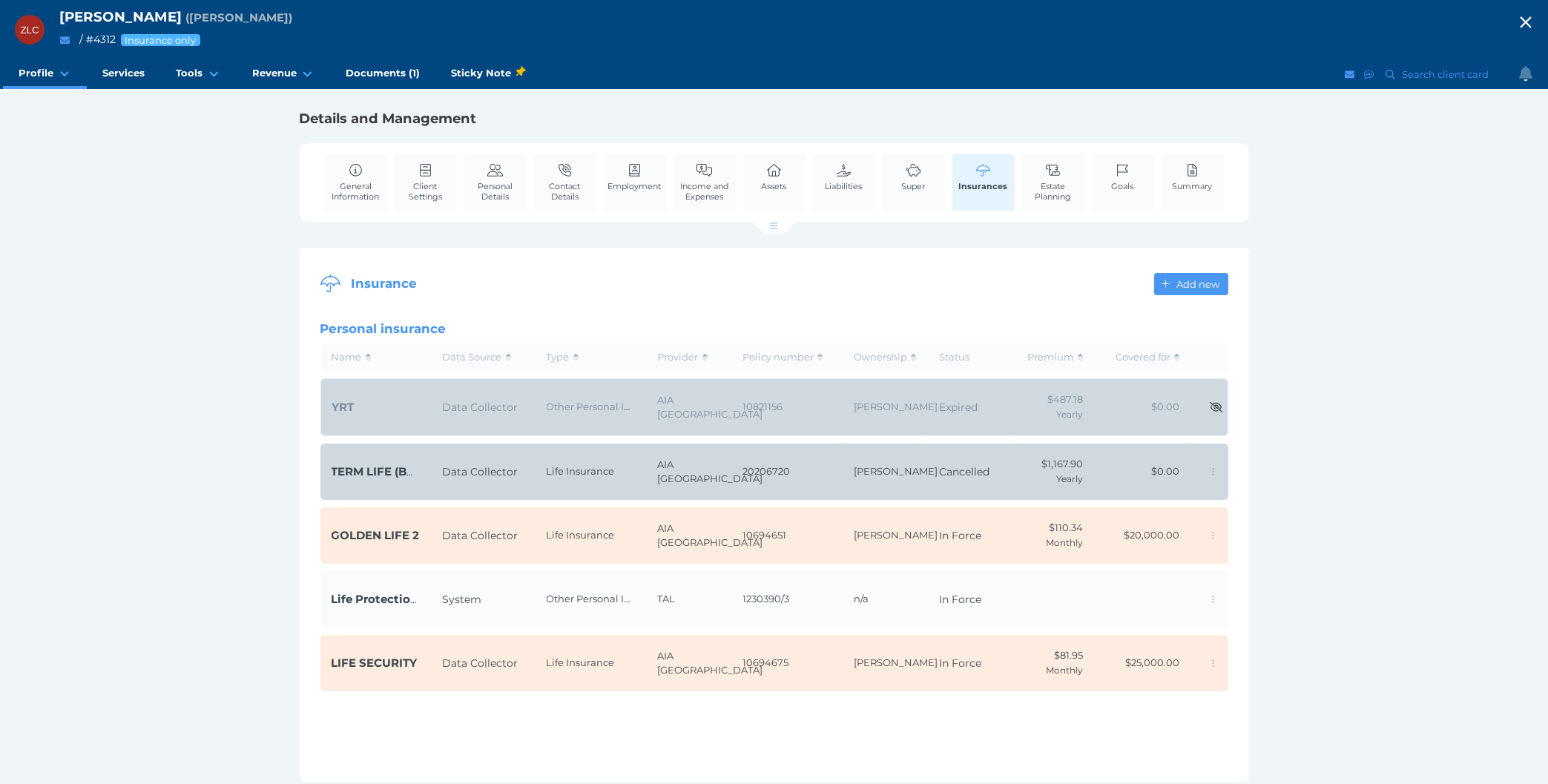
click at [185, 663] on div "ZLC Zi Lian Chen ( Zi Chen ) / # 4312 Insurance only Open menu Close menu Profi…" at bounding box center [774, 392] width 1548 height 784
drag, startPoint x: 308, startPoint y: 261, endPoint x: 1477, endPoint y: 702, distance: 1249.4
click at [1477, 702] on div "ZLC Zi Lian Chen ( Zi Chen ) / # 4312 Insurance only Open menu Close menu Profi…" at bounding box center [774, 392] width 1548 height 784
drag, startPoint x: 1408, startPoint y: 717, endPoint x: 33, endPoint y: 236, distance: 1456.7
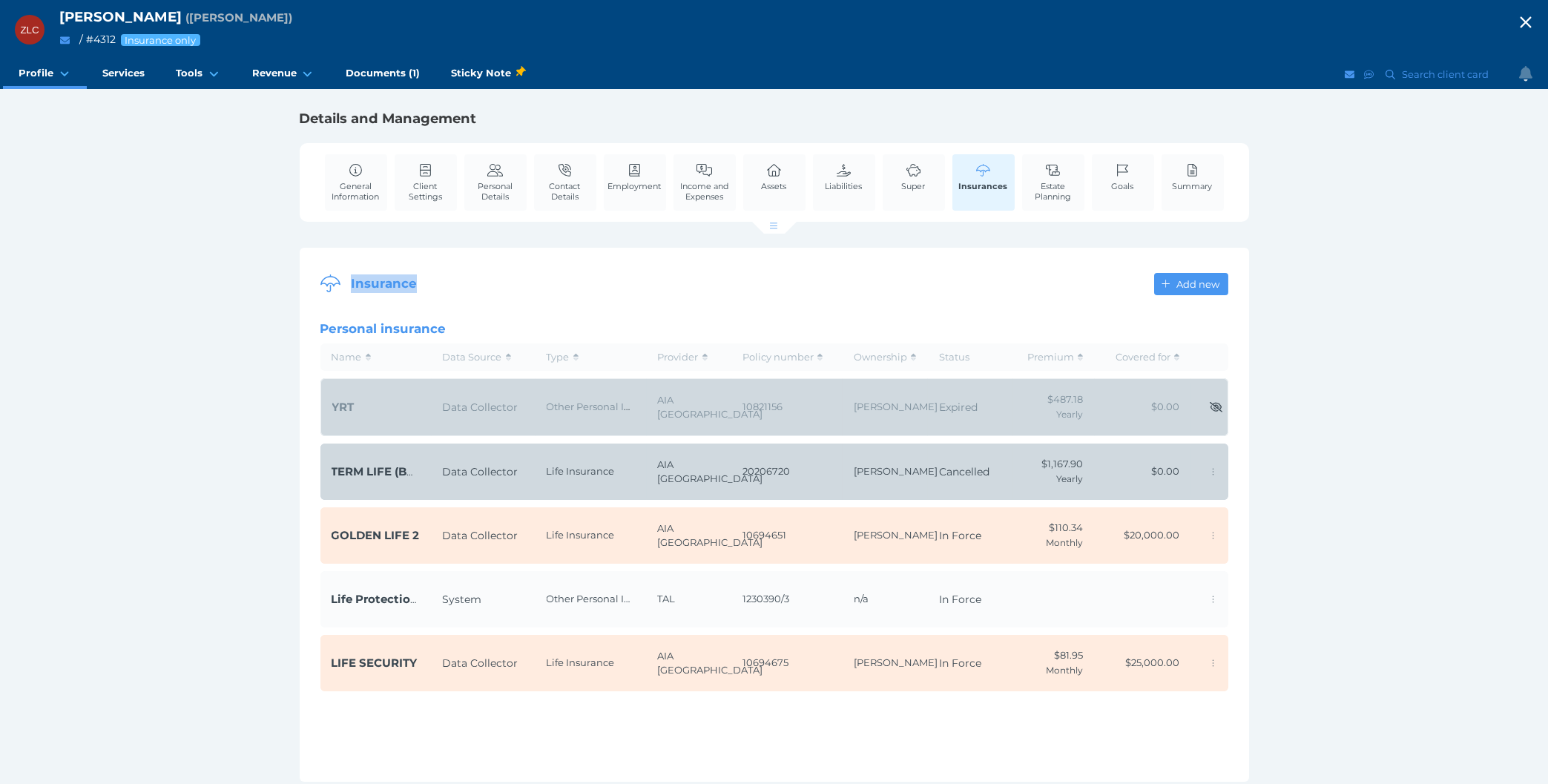
click at [33, 236] on div "ZLC Zi Lian Chen ( Zi Chen ) / # 4312 Insurance only Open menu Close menu Profi…" at bounding box center [774, 392] width 1548 height 784
click at [501, 596] on td "System" at bounding box center [484, 599] width 104 height 57
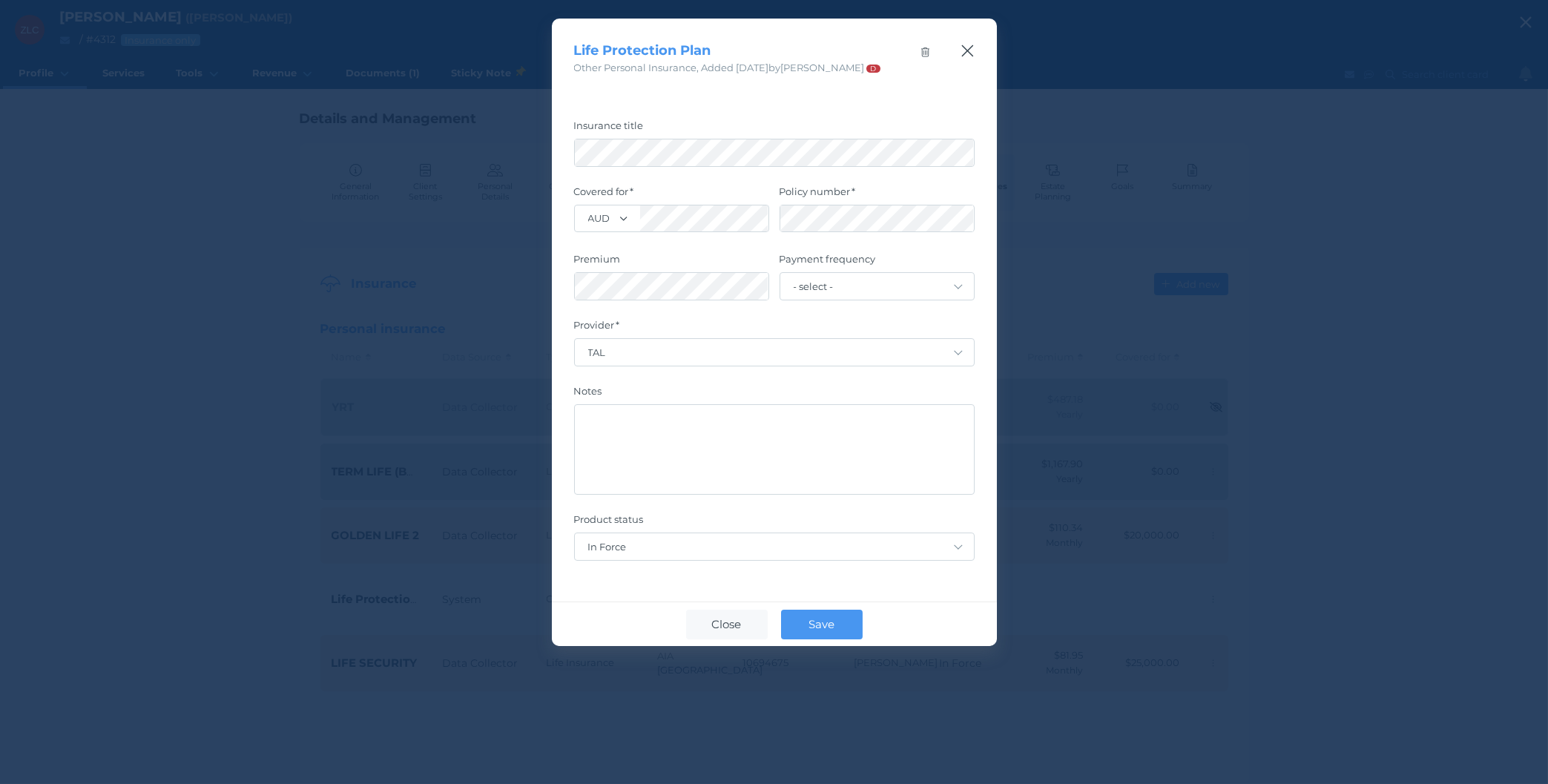
click at [967, 43] on icon "button" at bounding box center [968, 51] width 14 height 19
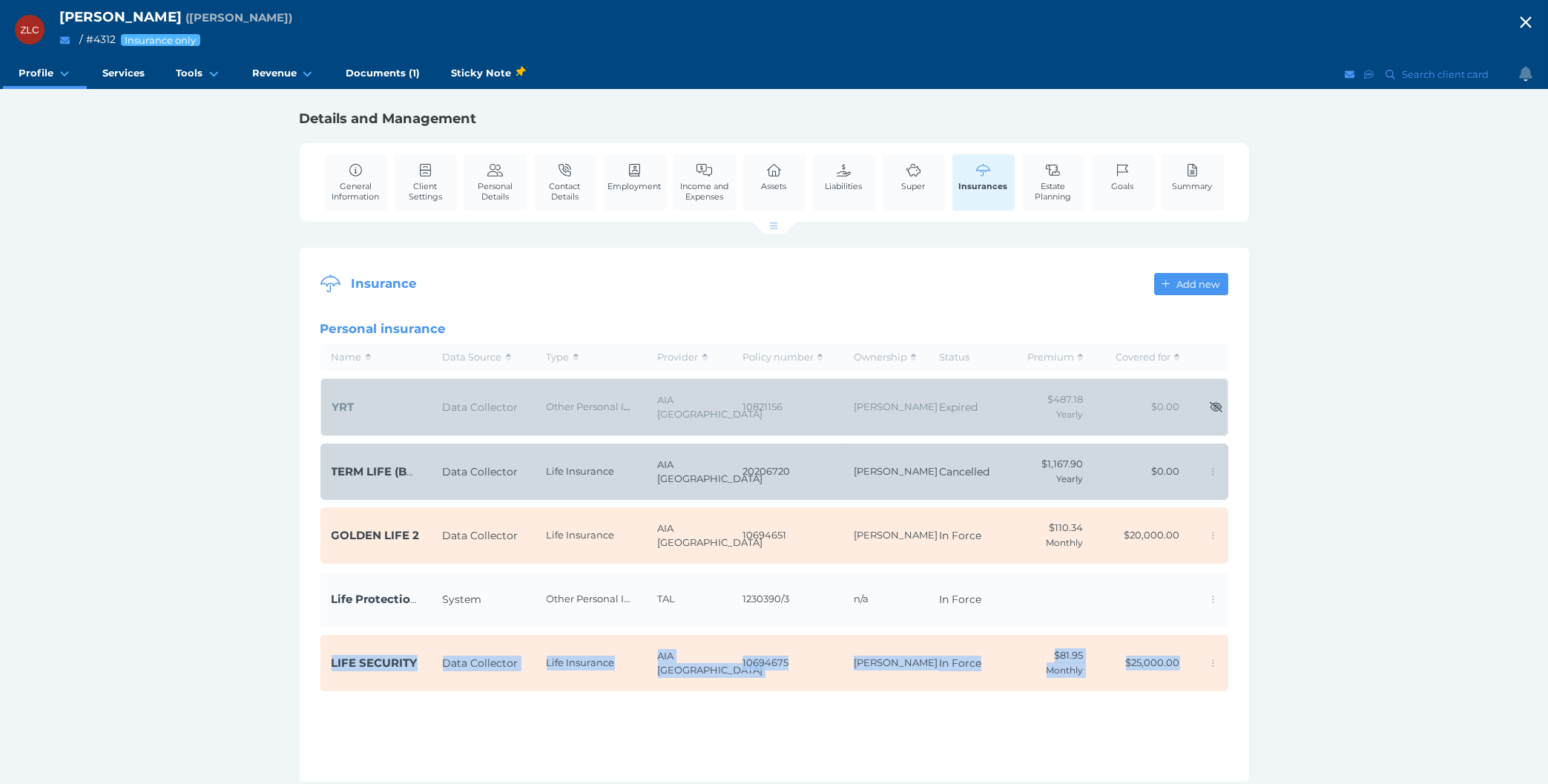
drag, startPoint x: 216, startPoint y: 312, endPoint x: 1292, endPoint y: 717, distance: 1149.7
click at [1292, 717] on div "ZLC Zi Lian Chen ( Zi Chen ) / # 4312 Insurance only Open menu Close menu Profi…" at bounding box center [774, 392] width 1548 height 784
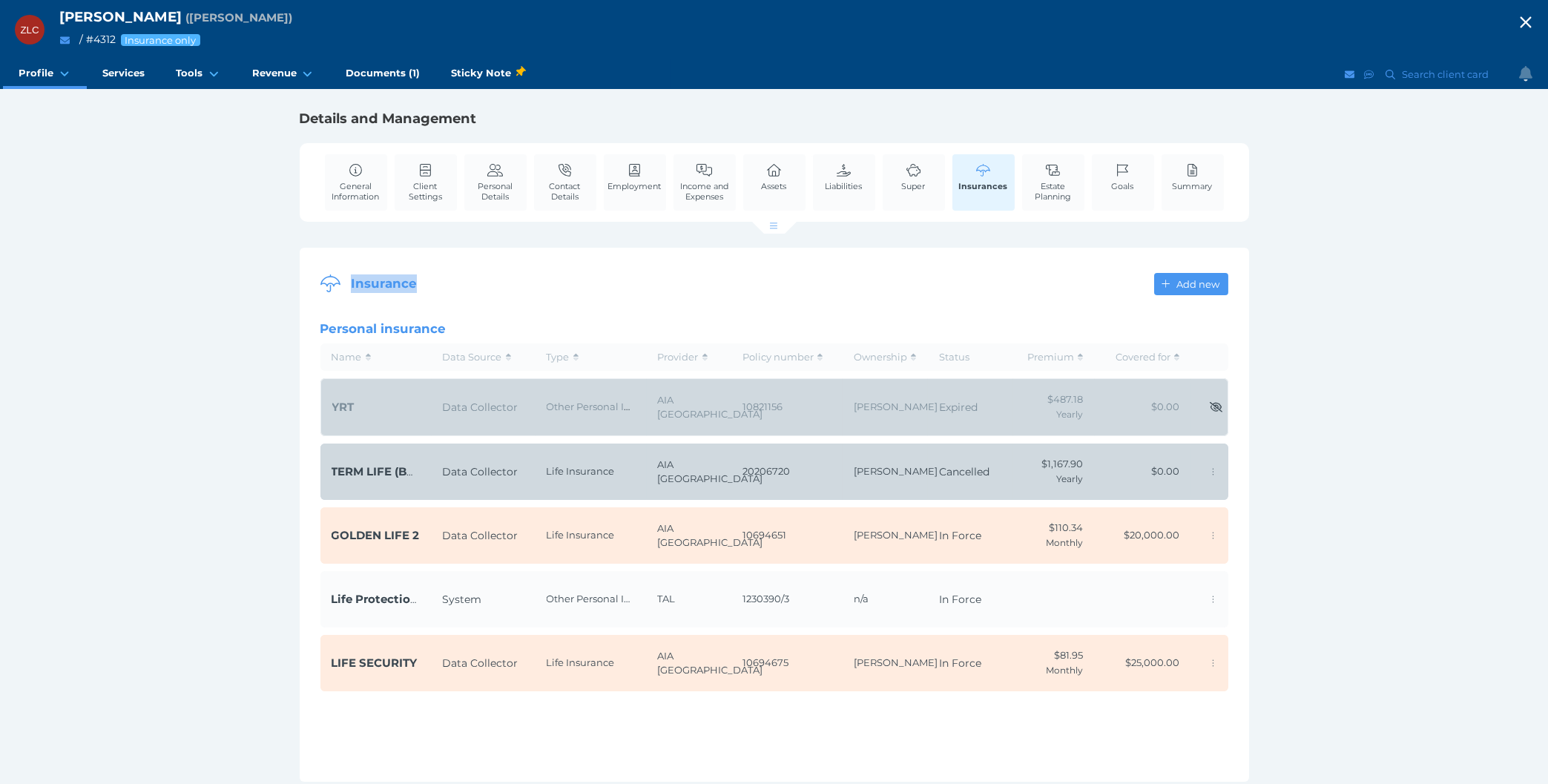
drag, startPoint x: 1313, startPoint y: 760, endPoint x: 200, endPoint y: 258, distance: 1221.0
click at [201, 258] on div "ZLC Zi Lian Chen ( Zi Chen ) / # 4312 Insurance only Open menu Close menu Profi…" at bounding box center [774, 392] width 1548 height 784
click at [200, 258] on div "ZLC Zi Lian Chen ( Zi Chen ) / # 4312 Insurance only Open menu Close menu Profi…" at bounding box center [774, 392] width 1548 height 784
click at [194, 412] on div "ZLC Zi Lian Chen ( Zi Chen ) / # 4312 Insurance only Open menu Close menu Profi…" at bounding box center [774, 392] width 1548 height 784
click at [241, 177] on div "ZLC Zi Lian Chen ( Zi Chen ) / # 4312 Insurance only Open menu Close menu Profi…" at bounding box center [774, 392] width 1548 height 784
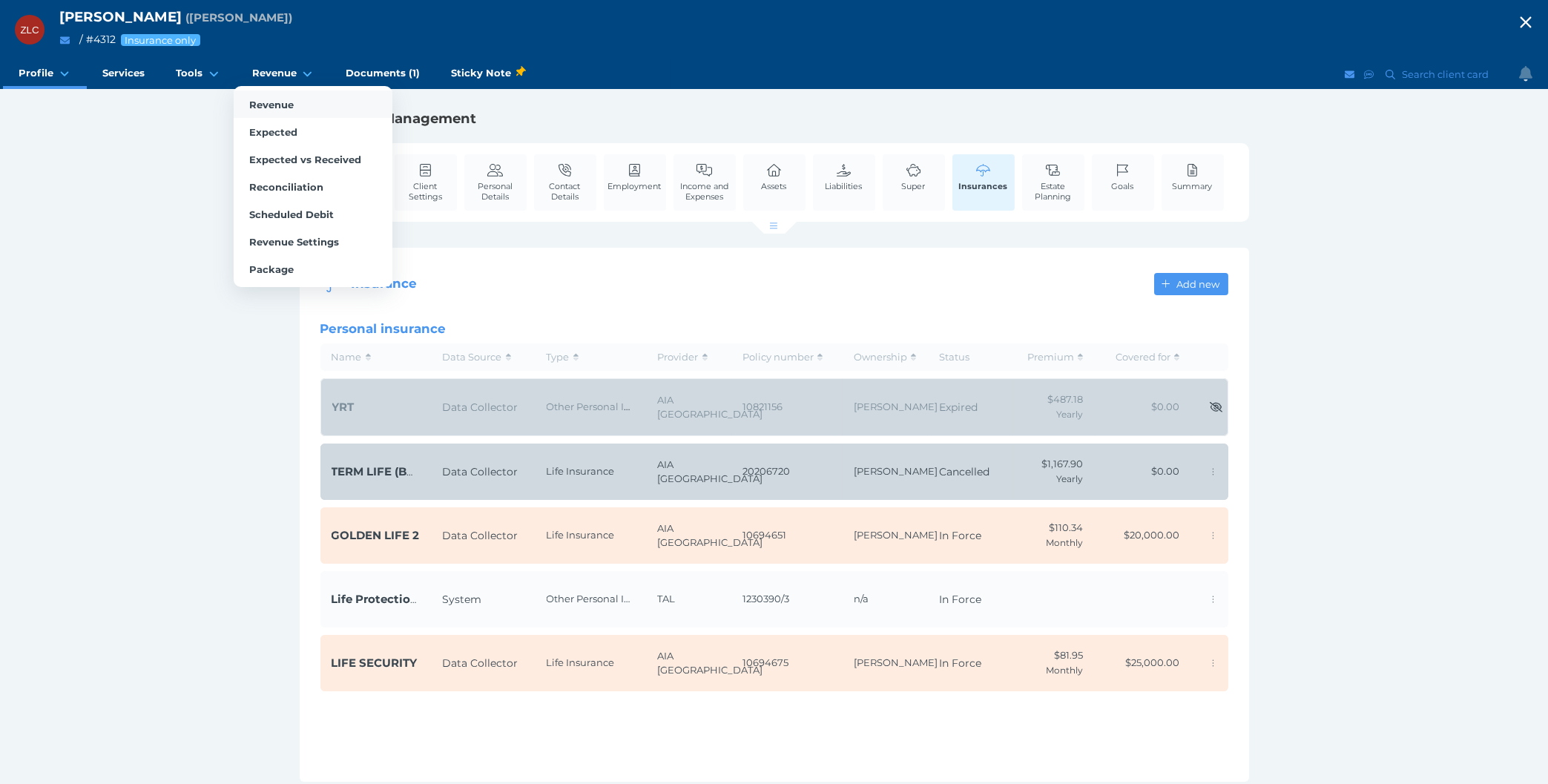
click at [287, 104] on span "Revenue" at bounding box center [272, 104] width 45 height 12
select select "25"
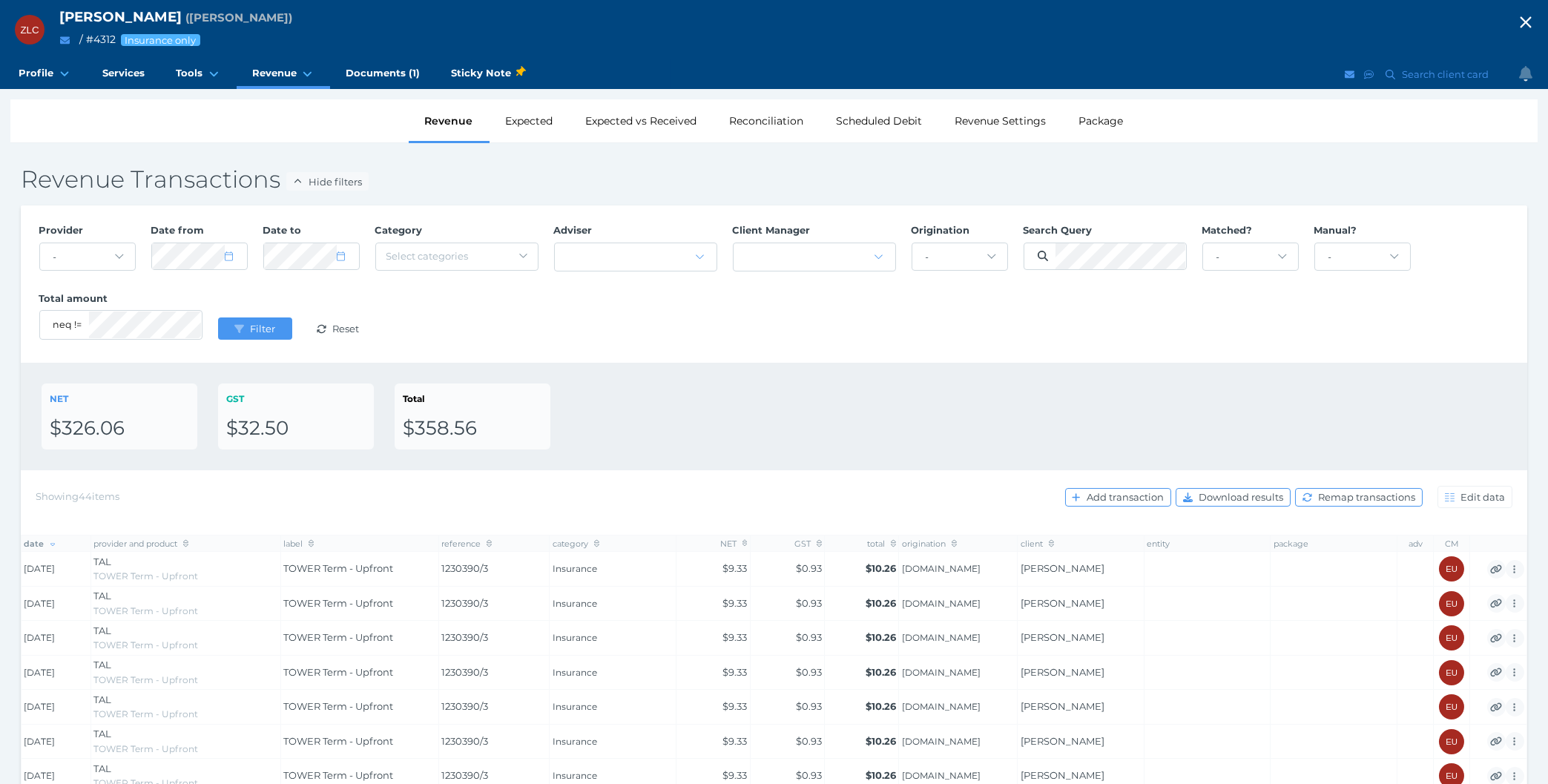
click at [163, 459] on div "NET $326.06 GST $32.50 Total $358.56" at bounding box center [774, 417] width 1507 height 108
click at [274, 471] on div "NET $326.06 GST $32.50 Total $358.56" at bounding box center [774, 417] width 1507 height 108
click at [100, 356] on div "Provider - Acuity Fee Revenue Acuity Trustee Advocate Private Wealth Pty Ltd AI…" at bounding box center [774, 284] width 1507 height 157
click at [785, 369] on div "NET $326.06 GST $32.50 Total $358.56" at bounding box center [774, 417] width 1507 height 108
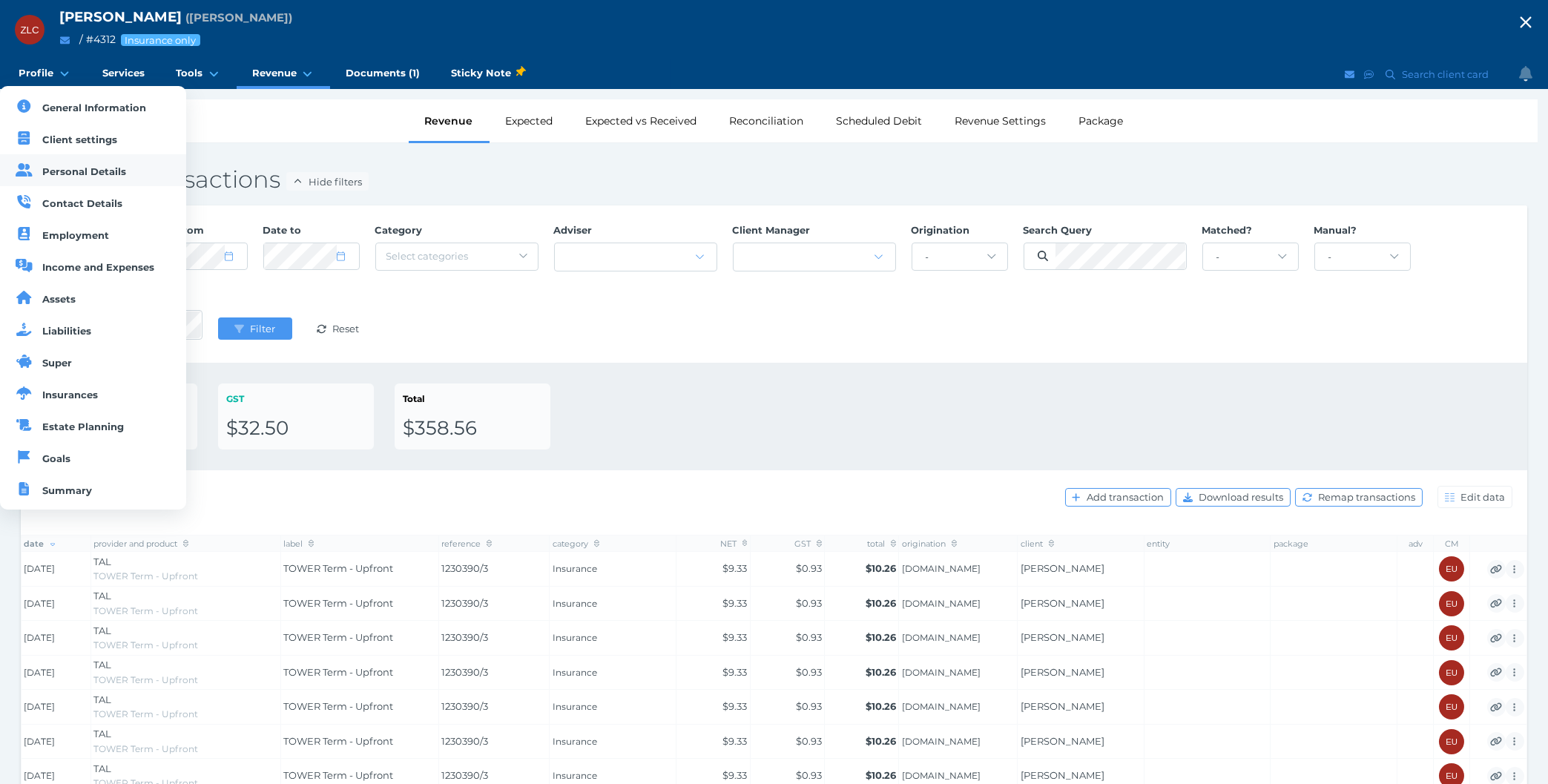
click at [65, 166] on link "Personal Details" at bounding box center [93, 170] width 186 height 32
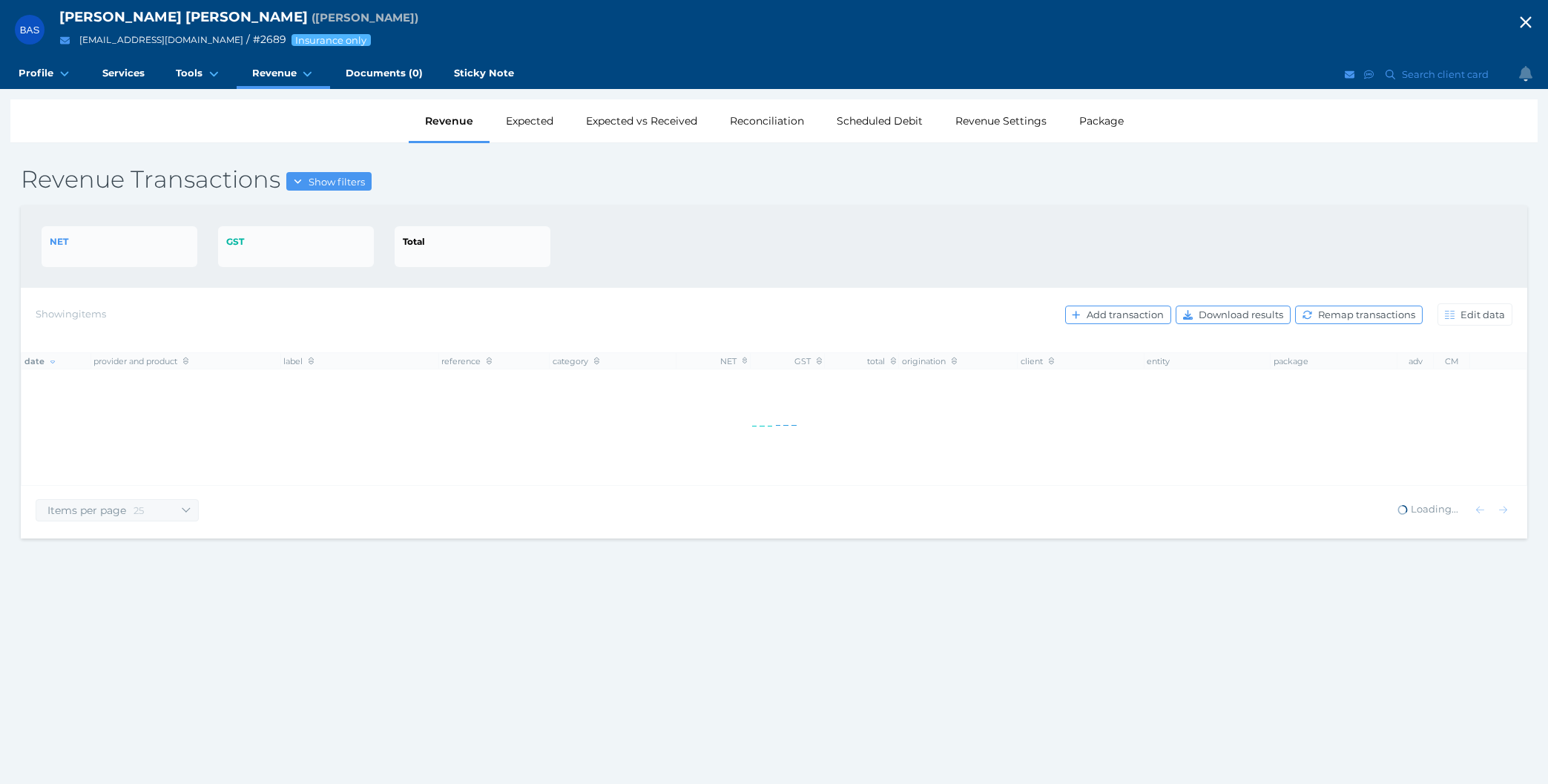
select select "25"
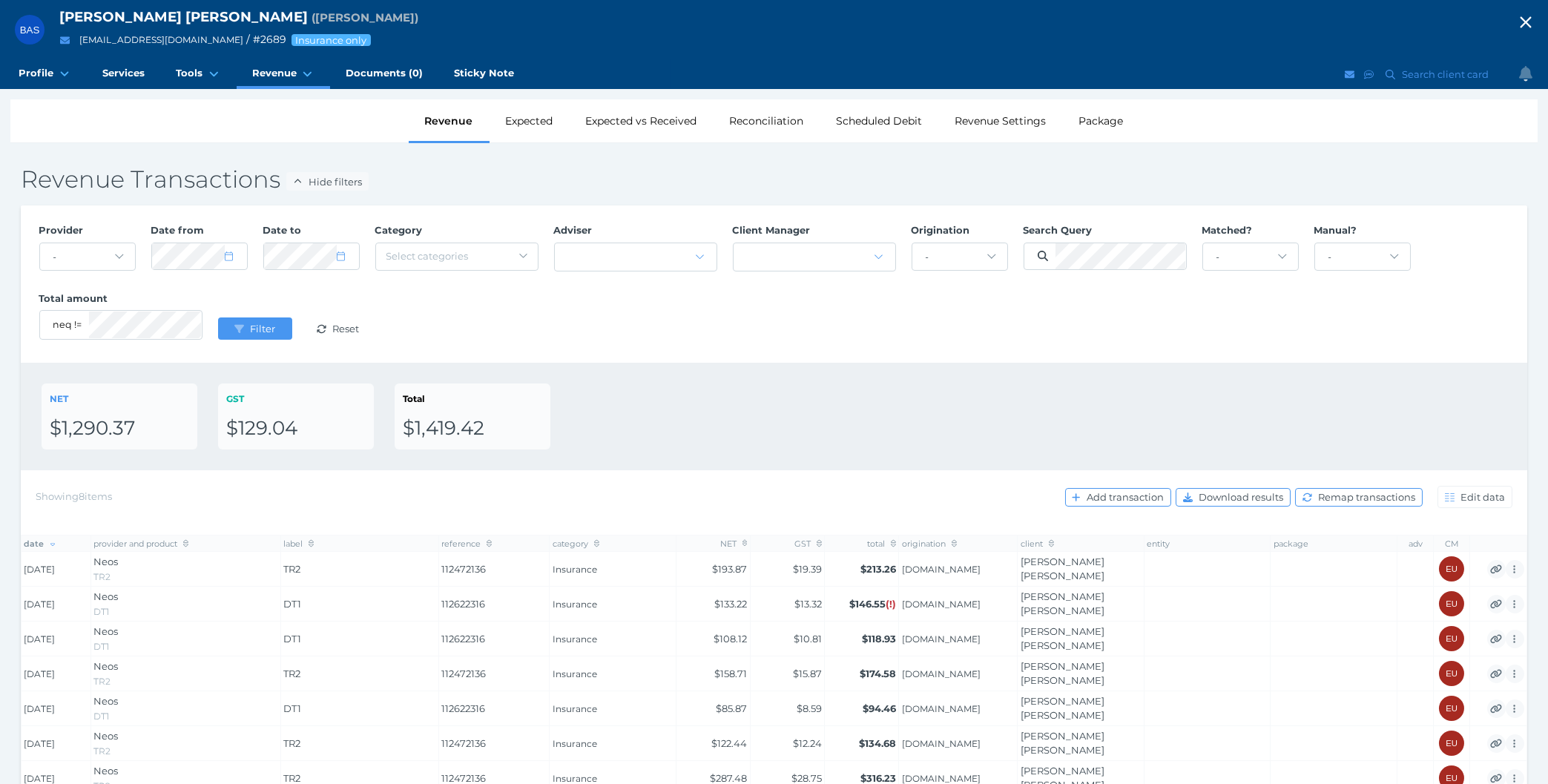
drag, startPoint x: 918, startPoint y: 423, endPoint x: 888, endPoint y: 388, distance: 46.1
click at [920, 423] on div "NET $1,290.37 GST $129.04 Total $1,419.42" at bounding box center [774, 416] width 1465 height 66
